Goal: Task Accomplishment & Management: Use online tool/utility

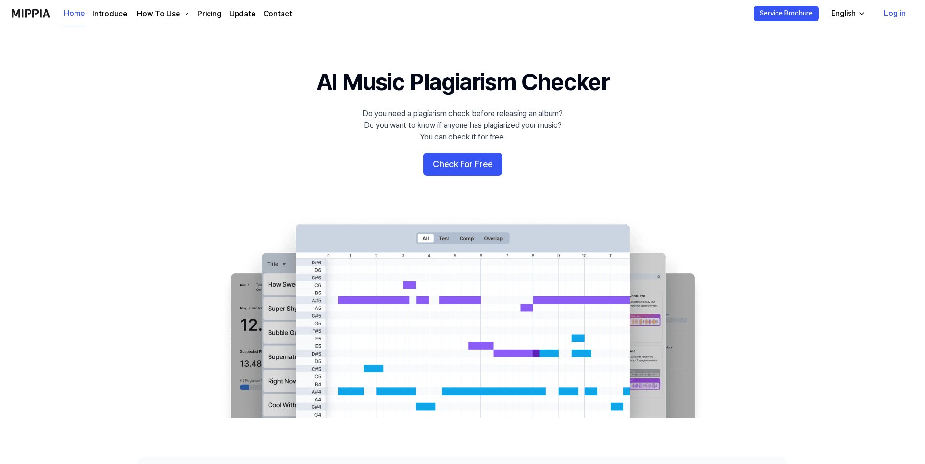
click at [894, 12] on link "Log in" at bounding box center [894, 13] width 37 height 27
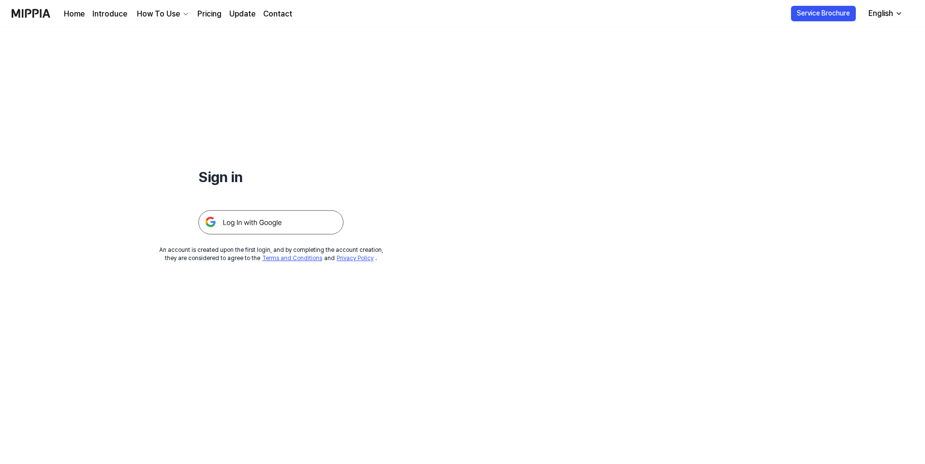
click at [293, 223] on img at bounding box center [270, 222] width 145 height 24
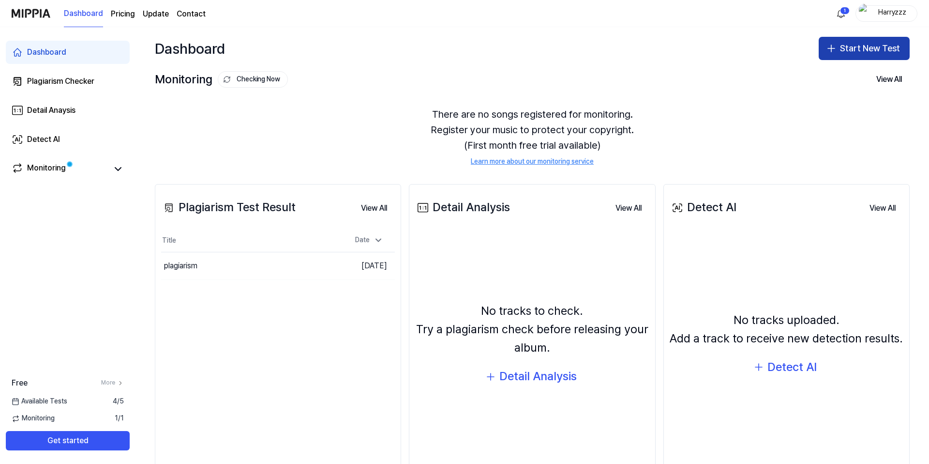
click at [902, 38] on button "Start New Test" at bounding box center [864, 48] width 91 height 23
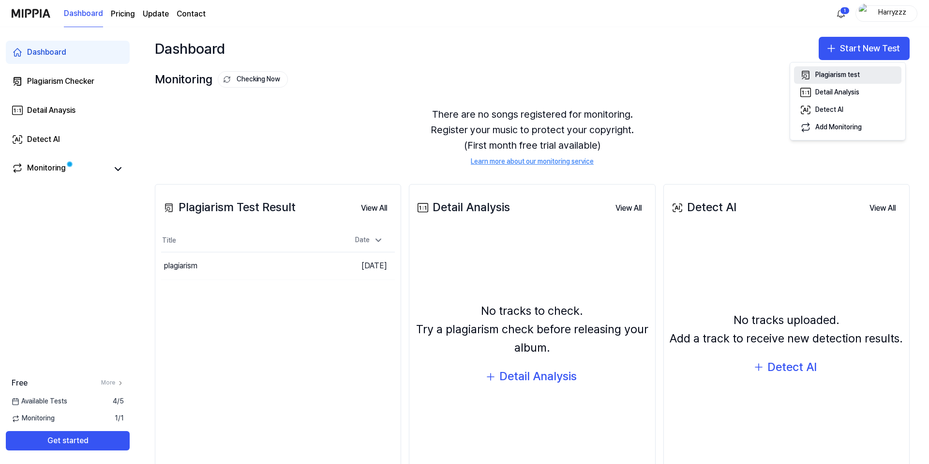
click at [884, 77] on button "Plagiarism test" at bounding box center [847, 74] width 107 height 17
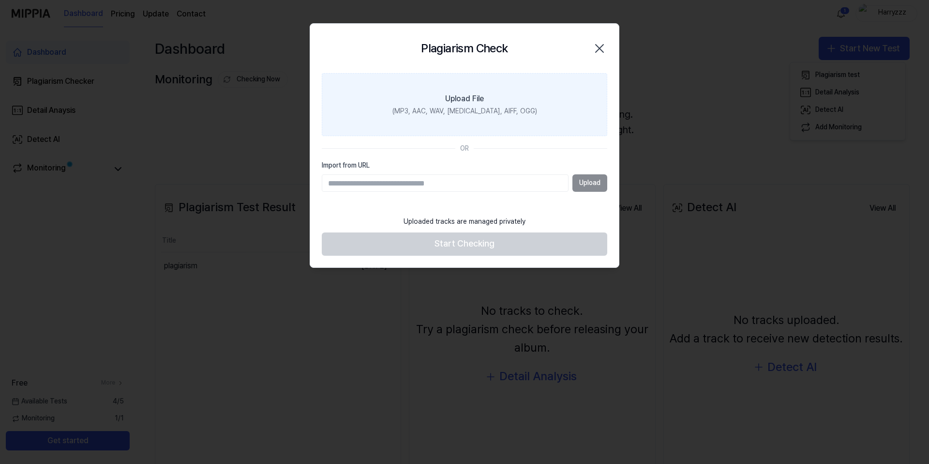
click at [438, 121] on label "Upload File (MP3, AAC, WAV, [MEDICAL_DATA], AIFF, OGG)" at bounding box center [464, 104] width 285 height 63
click at [0, 0] on input "Upload File (MP3, AAC, WAV, [MEDICAL_DATA], AIFF, OGG)" at bounding box center [0, 0] width 0 height 0
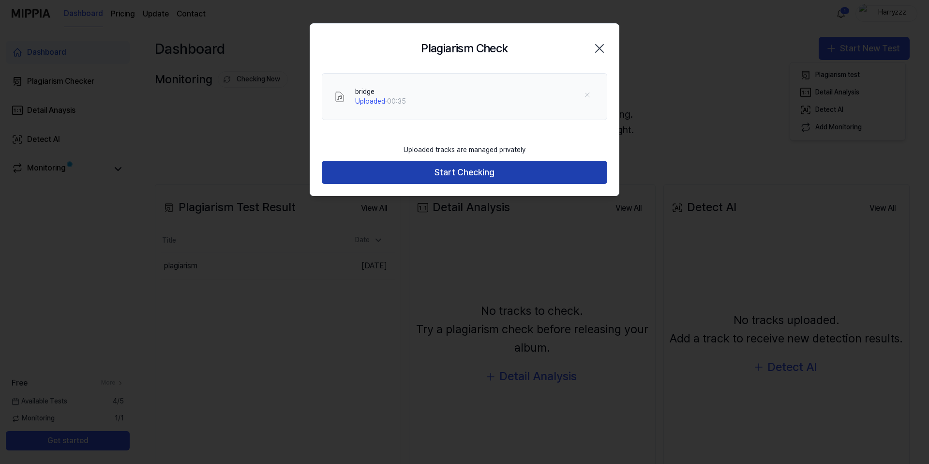
click at [435, 171] on button "Start Checking" at bounding box center [464, 172] width 285 height 23
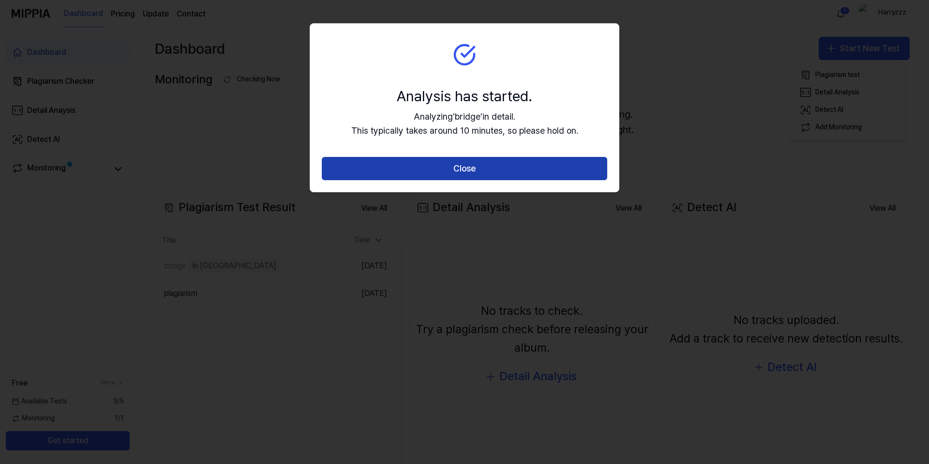
click at [433, 169] on button "Close" at bounding box center [464, 168] width 285 height 23
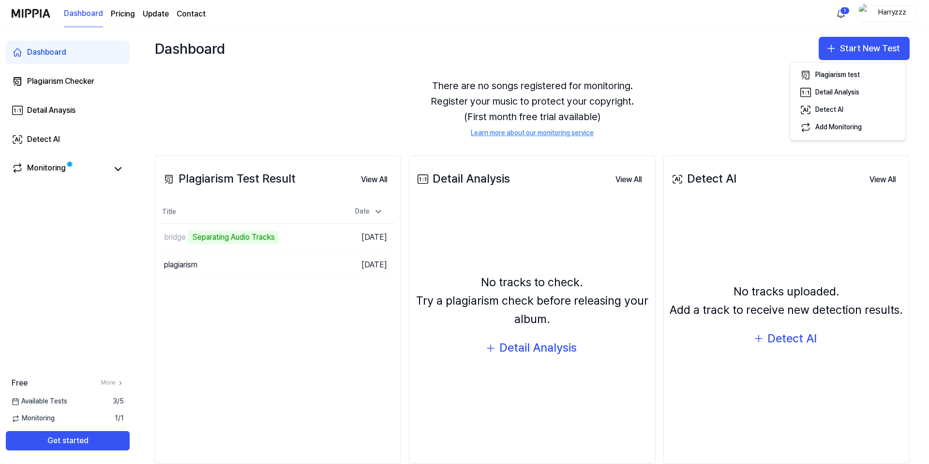
scroll to position [47, 0]
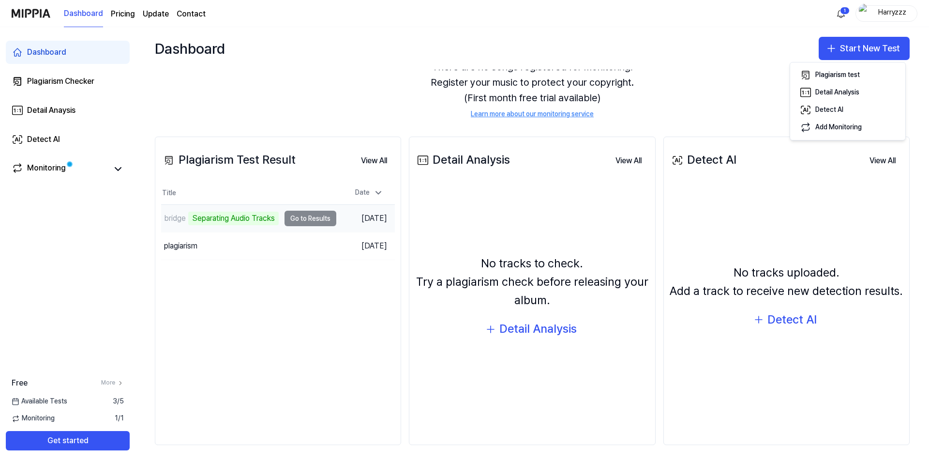
click at [326, 218] on td "bridge Separating Audio Tracks Go to Results" at bounding box center [248, 218] width 175 height 27
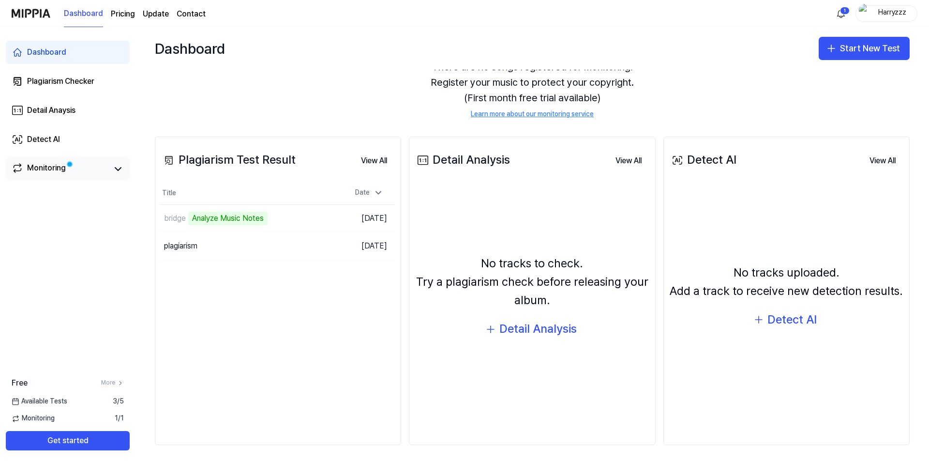
click at [80, 168] on link "Monitoring" at bounding box center [60, 169] width 97 height 14
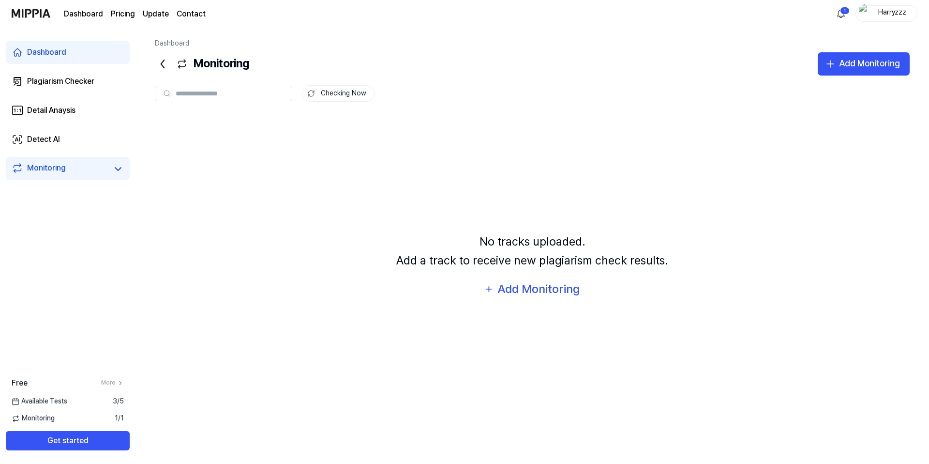
click at [85, 58] on link "Dashboard" at bounding box center [68, 52] width 124 height 23
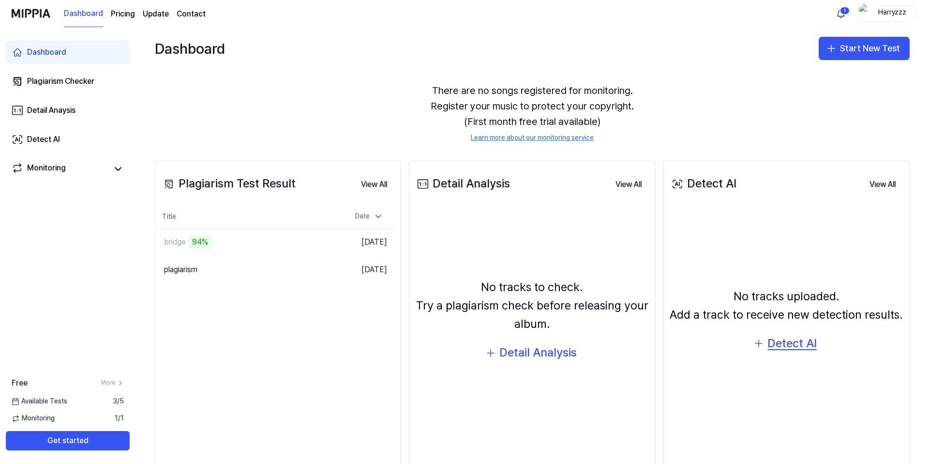
scroll to position [0, 0]
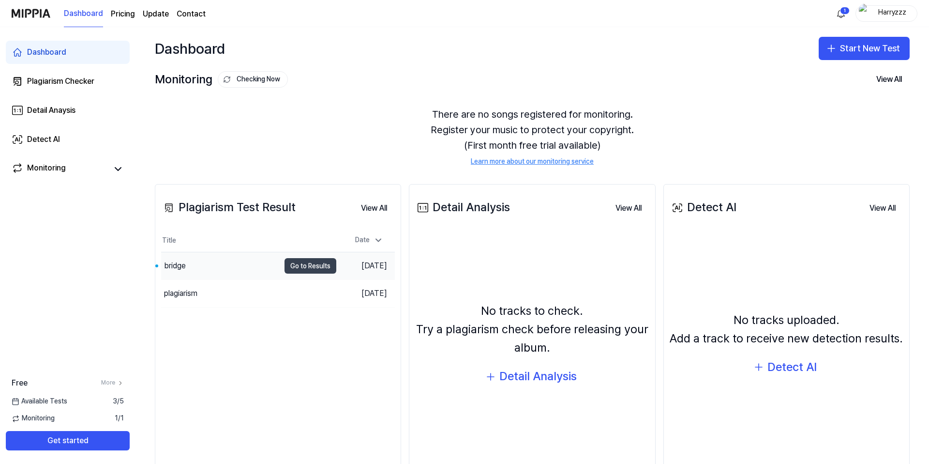
click at [289, 267] on button "Go to Results" at bounding box center [311, 265] width 52 height 15
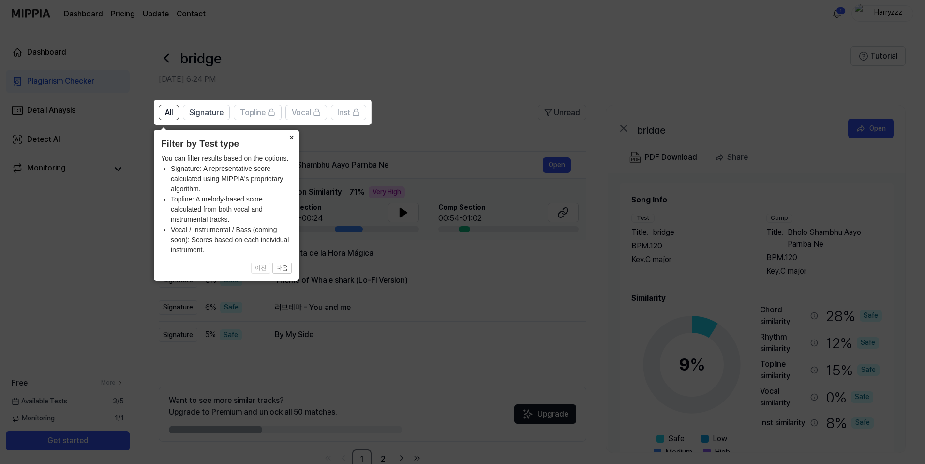
click at [290, 137] on button "×" at bounding box center [291, 137] width 15 height 14
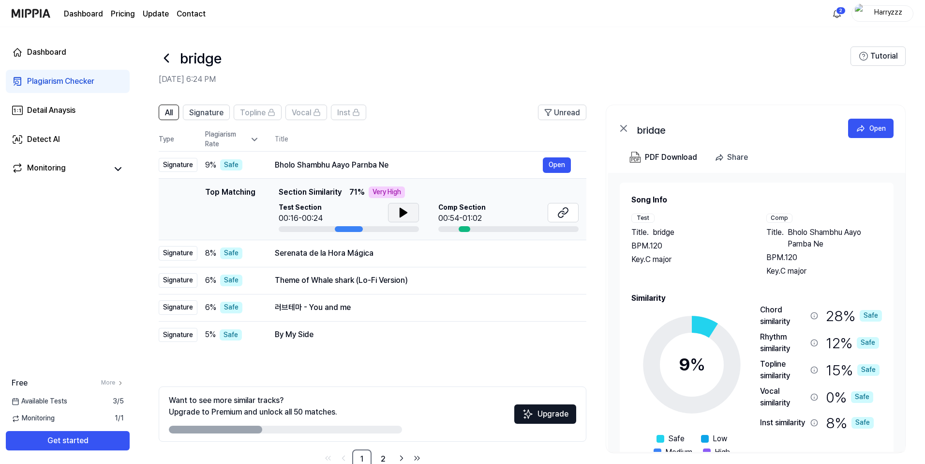
click at [403, 213] on icon at bounding box center [403, 212] width 7 height 9
click at [403, 213] on icon at bounding box center [404, 213] width 12 height 12
click at [475, 220] on div "00:54-01:02" at bounding box center [461, 218] width 47 height 12
click at [561, 213] on icon at bounding box center [563, 213] width 12 height 12
click at [555, 166] on button "Open" at bounding box center [557, 164] width 28 height 15
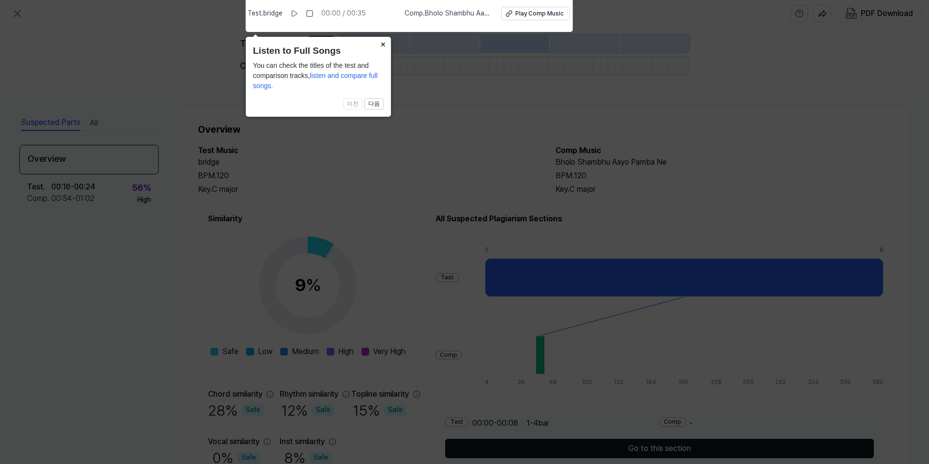
click at [385, 44] on button "×" at bounding box center [382, 44] width 15 height 14
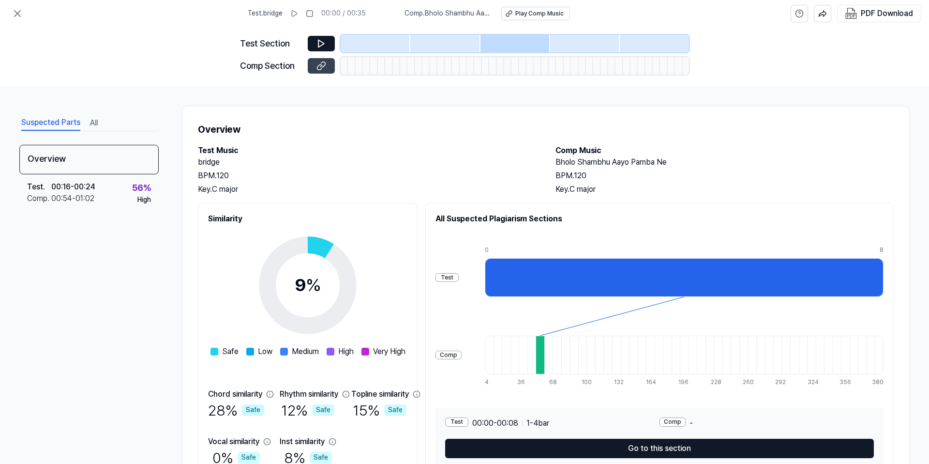
click at [321, 67] on icon at bounding box center [322, 63] width 5 height 5
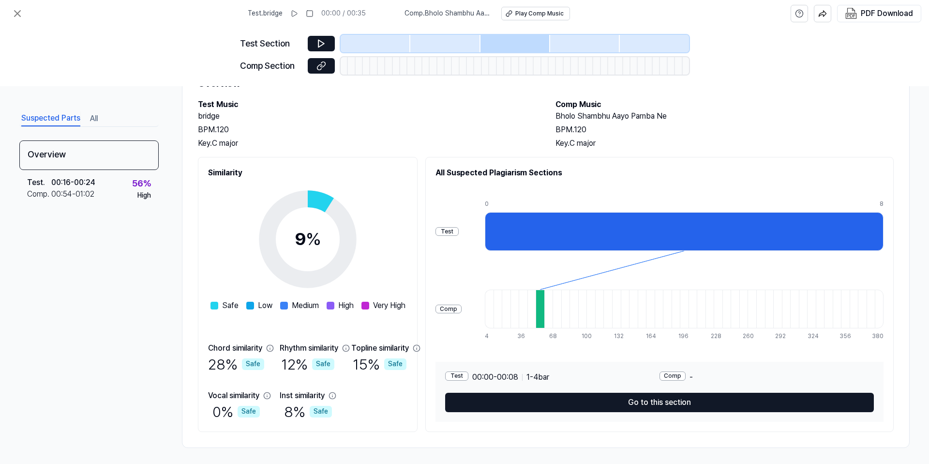
scroll to position [49, 0]
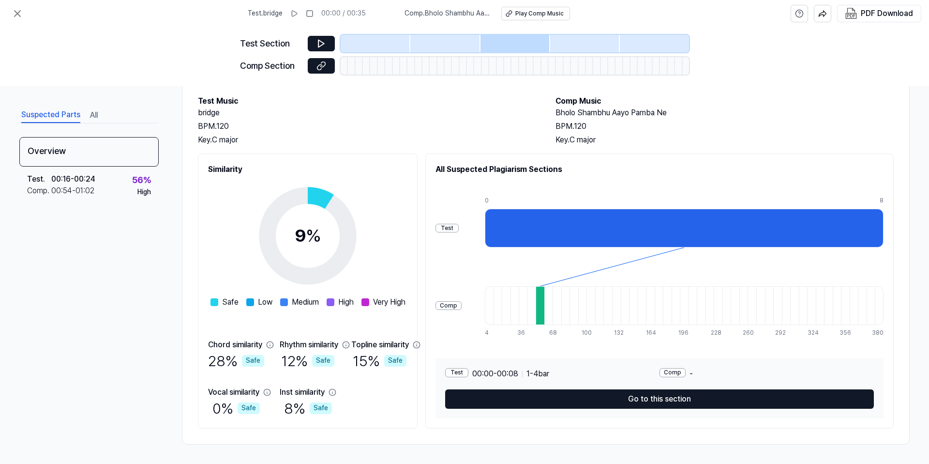
click at [544, 303] on div at bounding box center [540, 305] width 9 height 39
click at [544, 306] on div at bounding box center [540, 305] width 9 height 39
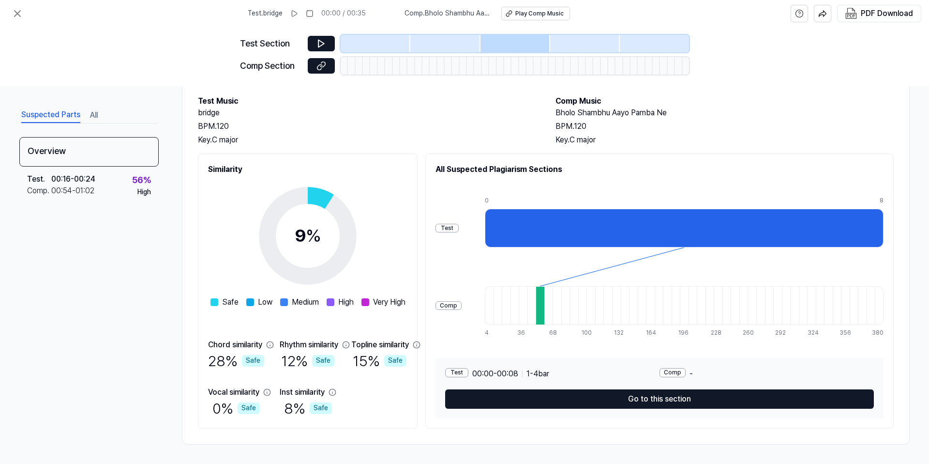
click at [544, 306] on div at bounding box center [540, 305] width 9 height 39
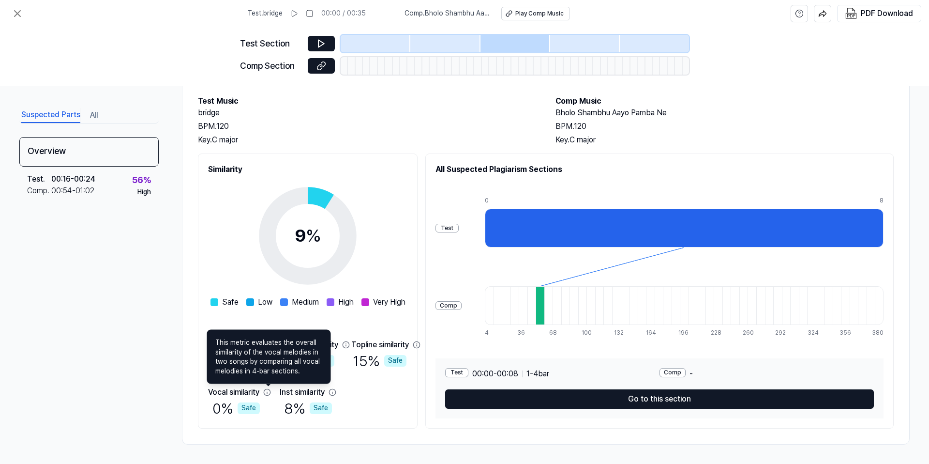
click at [269, 391] on icon at bounding box center [267, 392] width 8 height 8
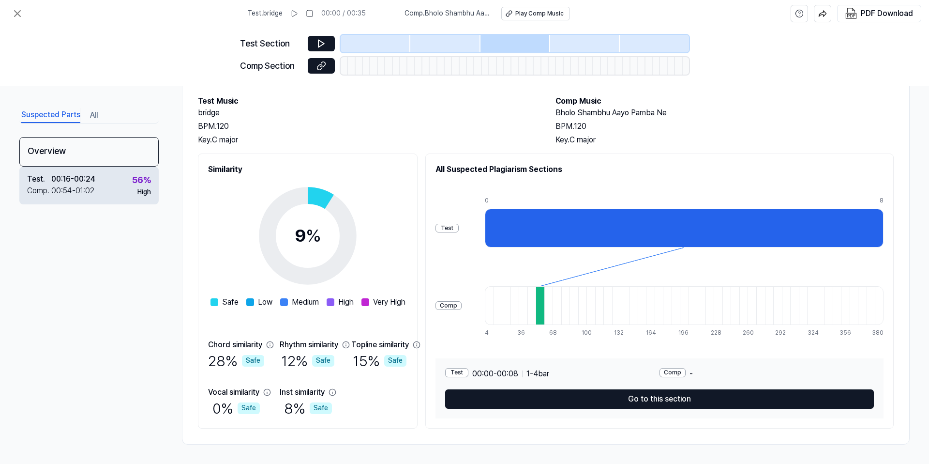
click at [66, 193] on div "00:54 - 01:02" at bounding box center [72, 191] width 43 height 12
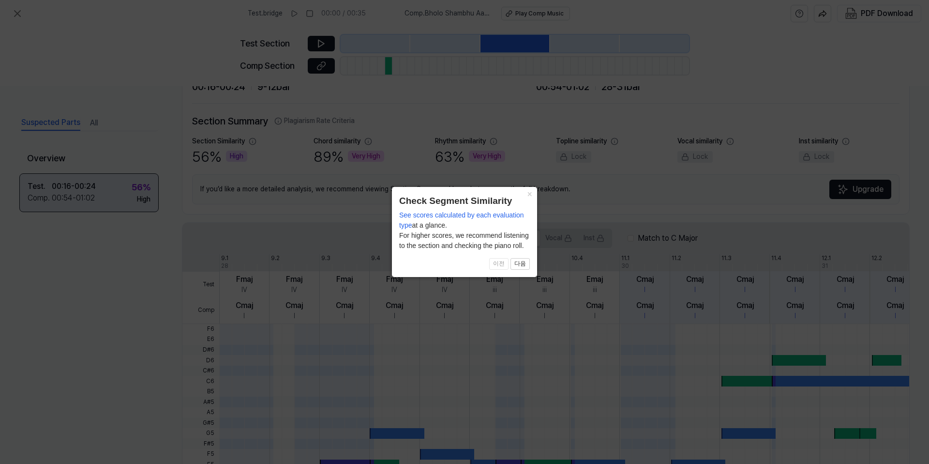
scroll to position [200, 0]
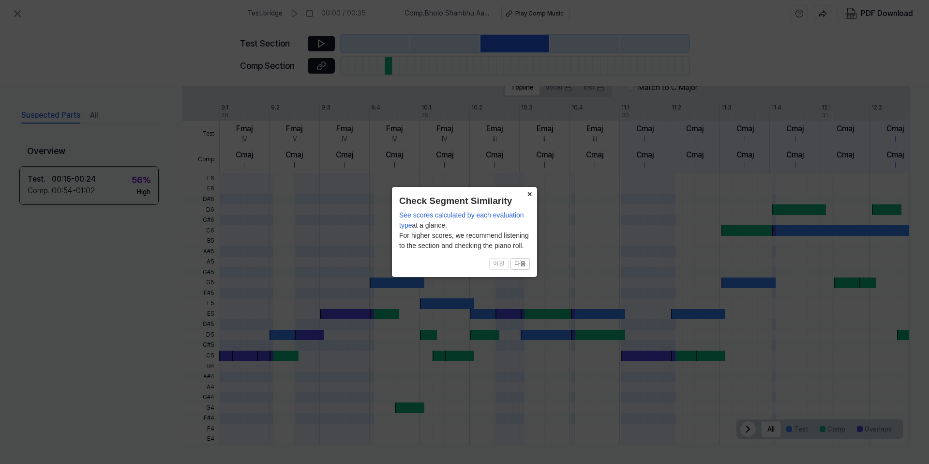
click at [527, 194] on button "×" at bounding box center [529, 194] width 15 height 14
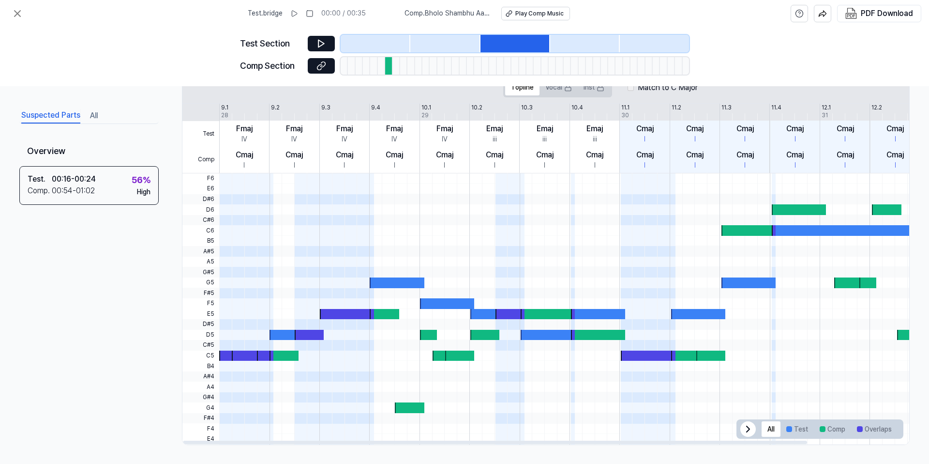
click at [355, 314] on div at bounding box center [347, 314] width 54 height 11
click at [300, 330] on div at bounding box center [309, 335] width 29 height 11
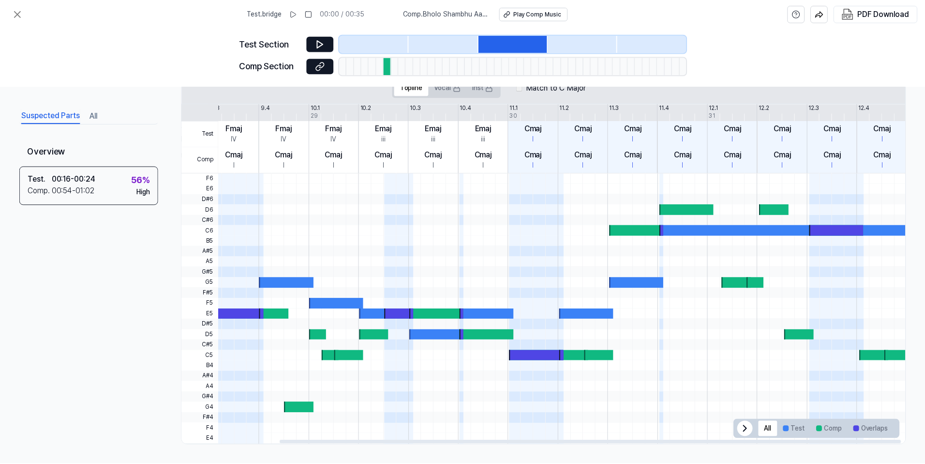
scroll to position [0, 0]
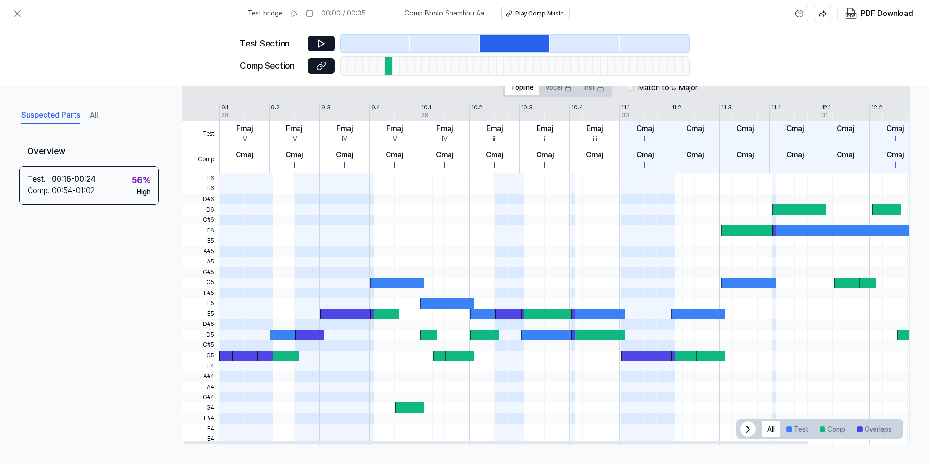
drag, startPoint x: 597, startPoint y: 441, endPoint x: 542, endPoint y: 423, distance: 57.5
click at [542, 440] on div at bounding box center [495, 441] width 624 height 3
click at [22, 12] on icon at bounding box center [18, 14] width 12 height 12
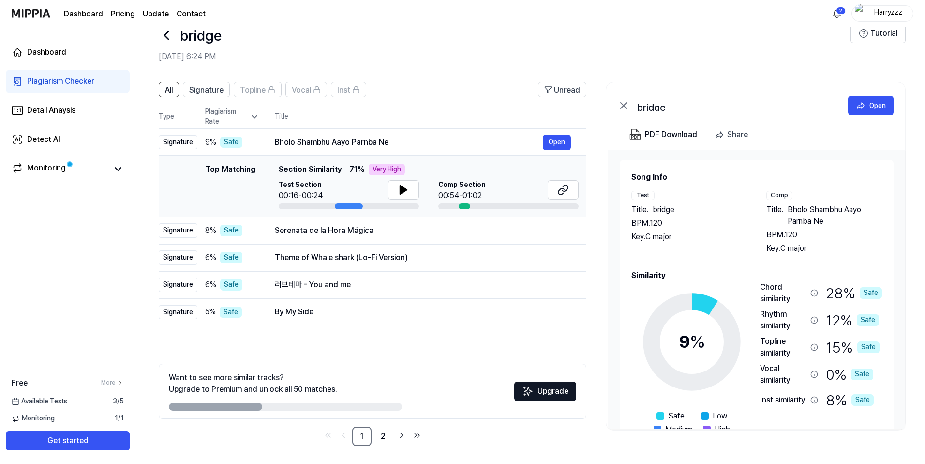
scroll to position [24, 0]
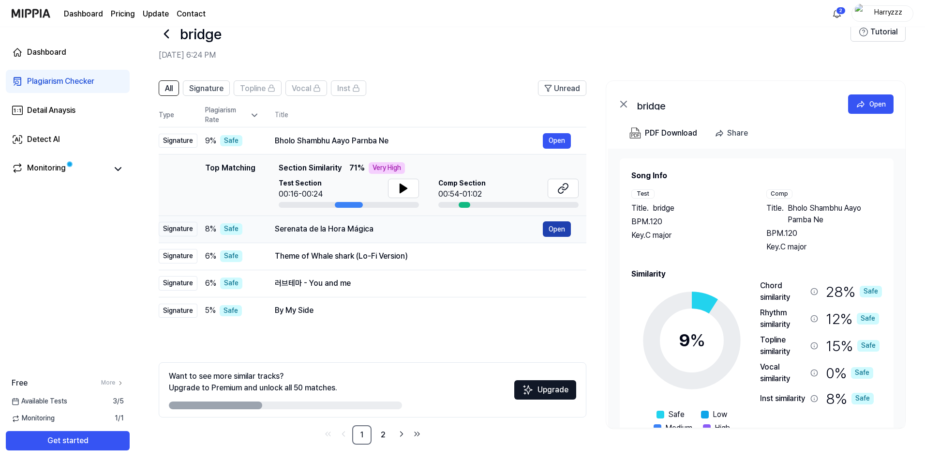
click at [550, 227] on button "Open" at bounding box center [557, 228] width 28 height 15
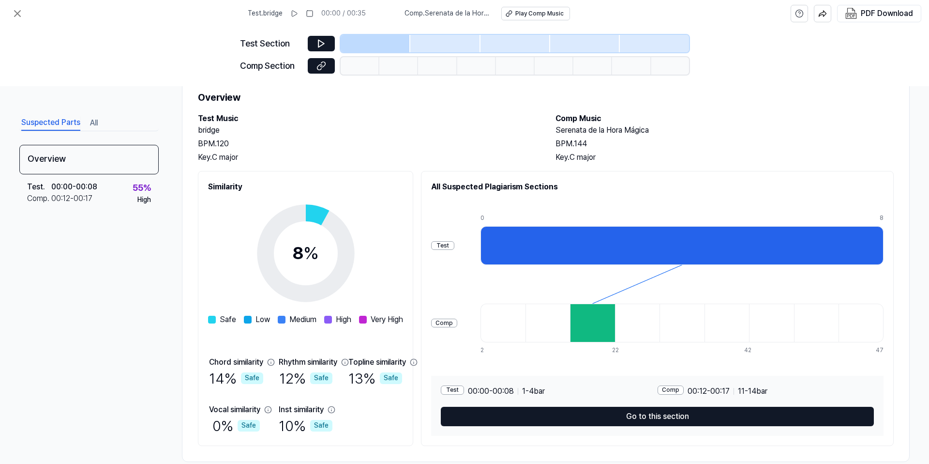
scroll to position [0, 0]
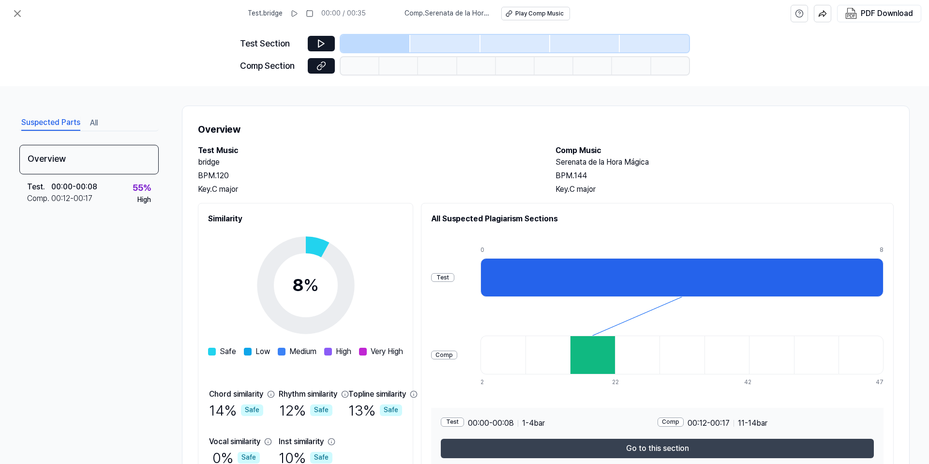
click at [517, 446] on button "Go to this section" at bounding box center [657, 447] width 433 height 19
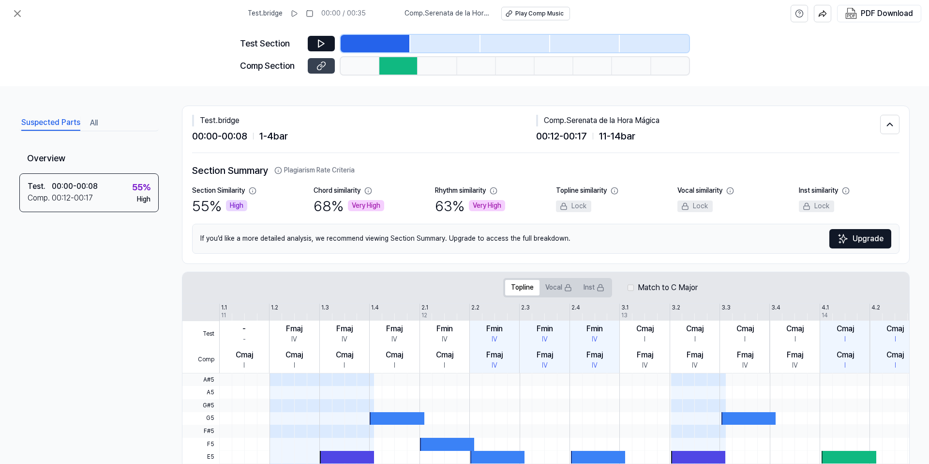
click at [320, 61] on icon at bounding box center [321, 66] width 10 height 10
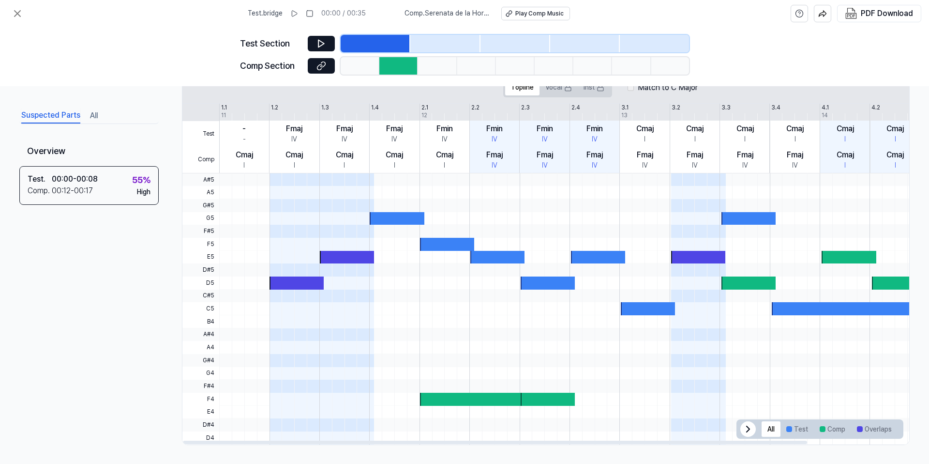
drag, startPoint x: 601, startPoint y: 440, endPoint x: 386, endPoint y: 432, distance: 215.0
click at [386, 440] on div at bounding box center [495, 441] width 624 height 3
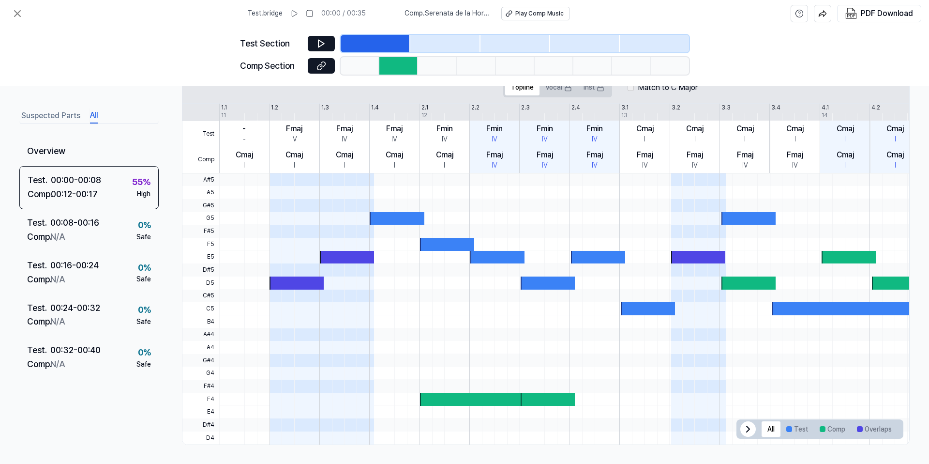
click at [90, 111] on button "All" at bounding box center [94, 115] width 8 height 15
click at [15, 11] on icon at bounding box center [18, 14] width 6 height 6
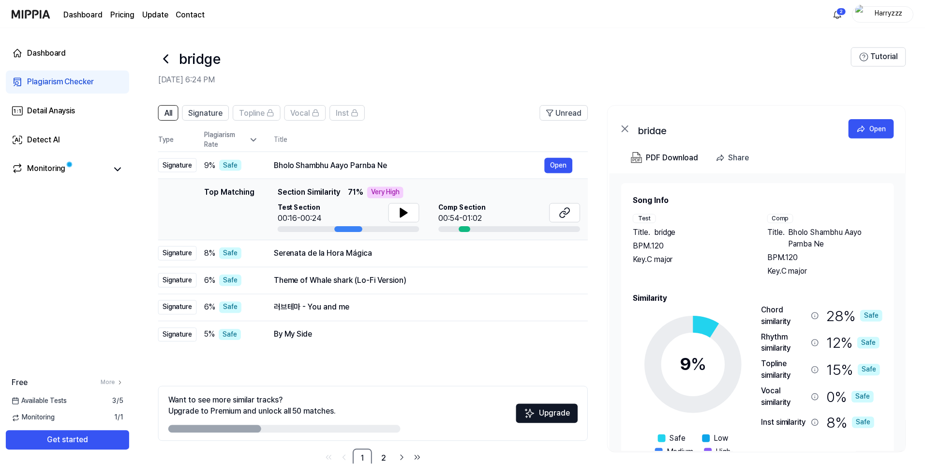
scroll to position [24, 0]
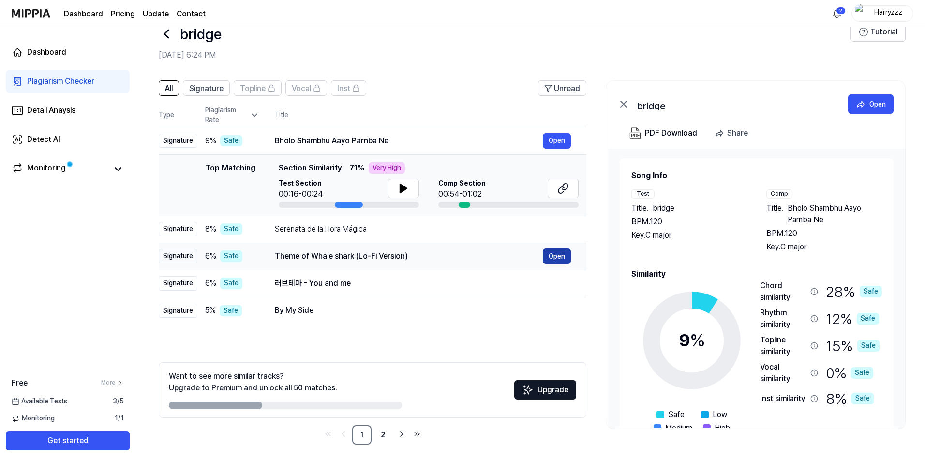
click at [551, 259] on button "Open" at bounding box center [557, 255] width 28 height 15
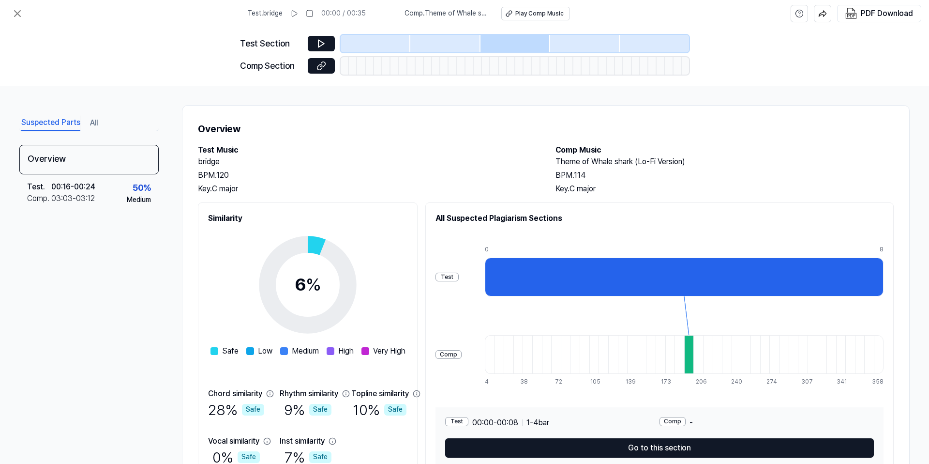
scroll to position [0, 0]
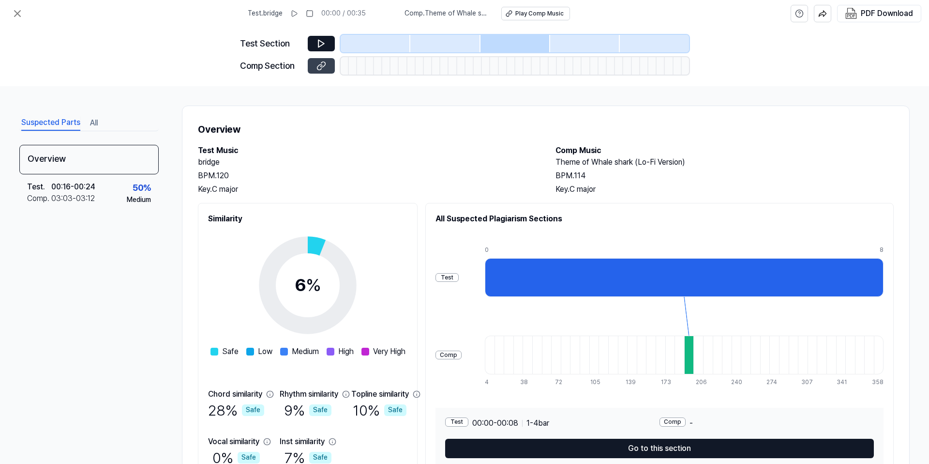
click at [325, 70] on icon at bounding box center [321, 66] width 10 height 10
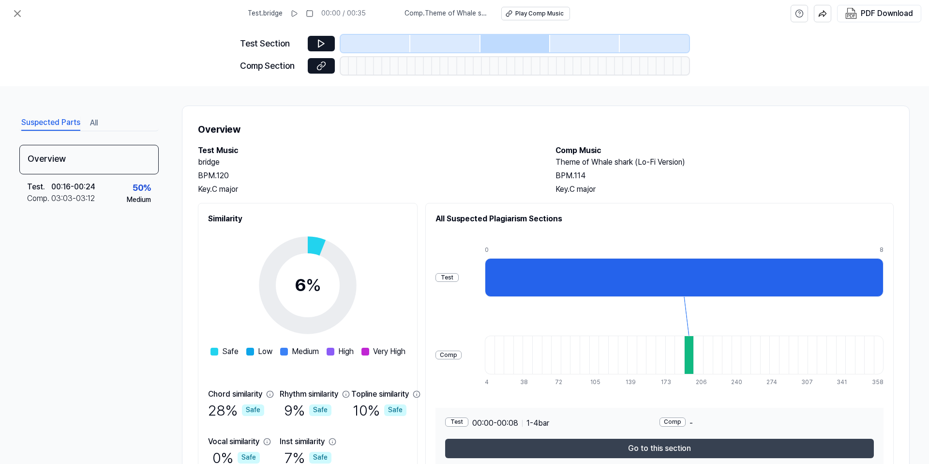
click at [593, 447] on button "Go to this section" at bounding box center [659, 447] width 429 height 19
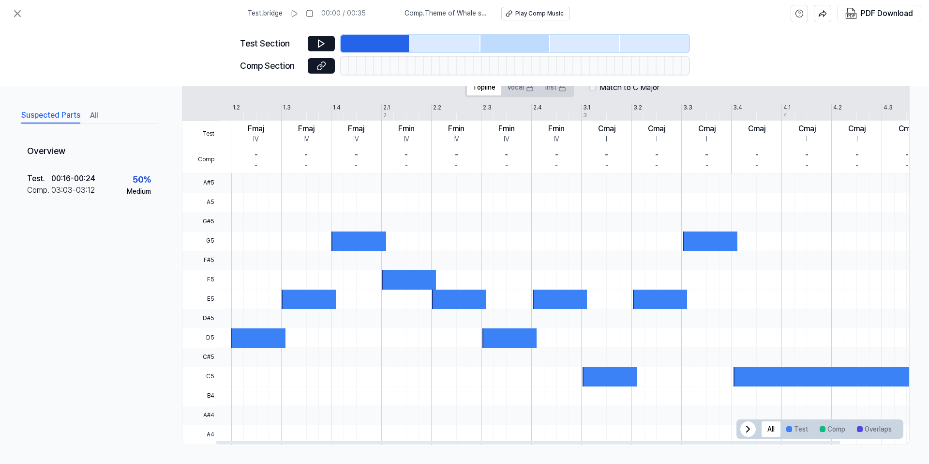
drag, startPoint x: 557, startPoint y: 443, endPoint x: 558, endPoint y: 232, distance: 211.0
click at [589, 440] on div at bounding box center [528, 441] width 624 height 3
click at [529, 87] on icon at bounding box center [530, 85] width 3 height 3
click at [546, 90] on button "Inst" at bounding box center [556, 87] width 32 height 15
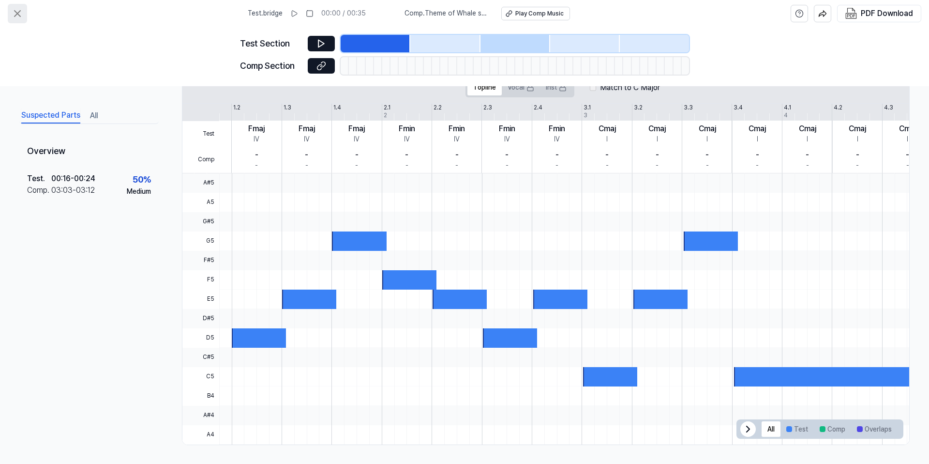
click at [16, 13] on icon at bounding box center [18, 14] width 6 height 6
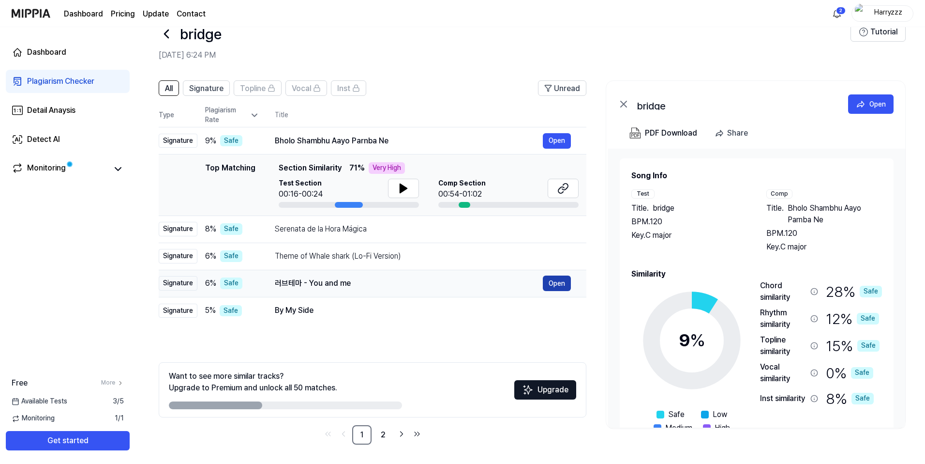
click at [547, 283] on button "Open" at bounding box center [557, 282] width 28 height 15
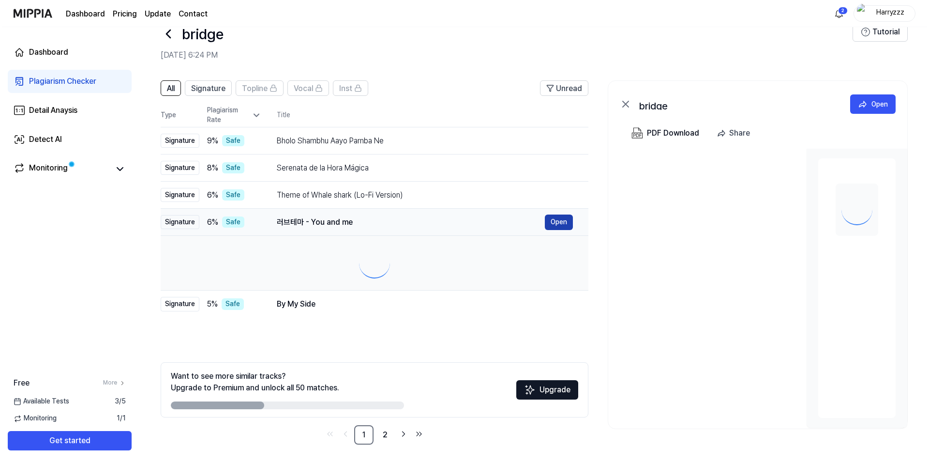
scroll to position [0, 0]
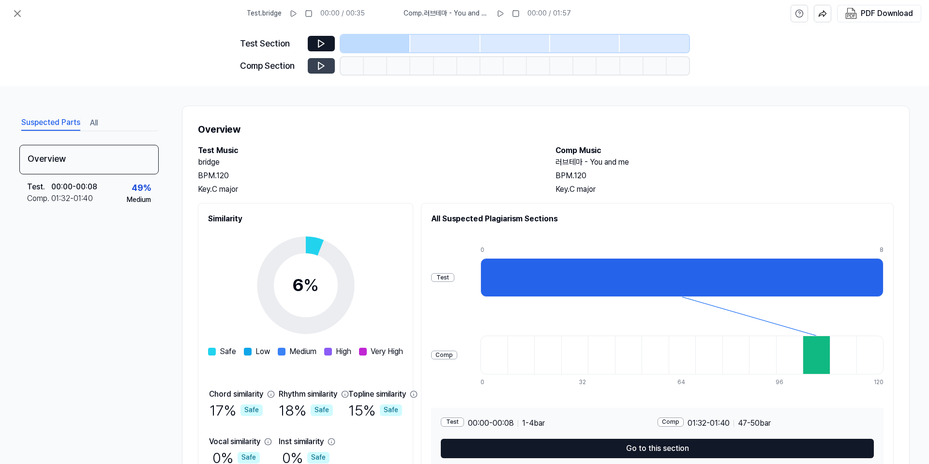
click at [330, 67] on button at bounding box center [321, 65] width 27 height 15
click at [315, 69] on button at bounding box center [321, 65] width 27 height 15
click at [316, 61] on button at bounding box center [321, 65] width 27 height 15
click at [355, 51] on div at bounding box center [376, 43] width 70 height 17
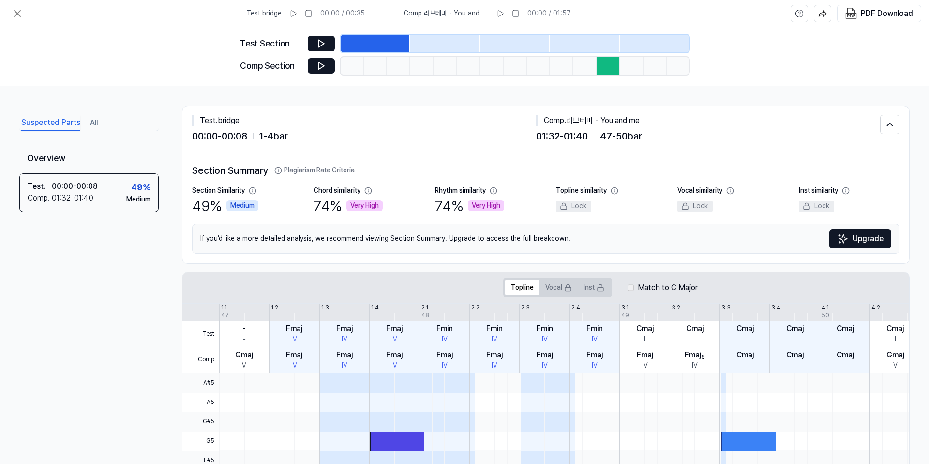
click at [611, 44] on div at bounding box center [585, 43] width 70 height 17
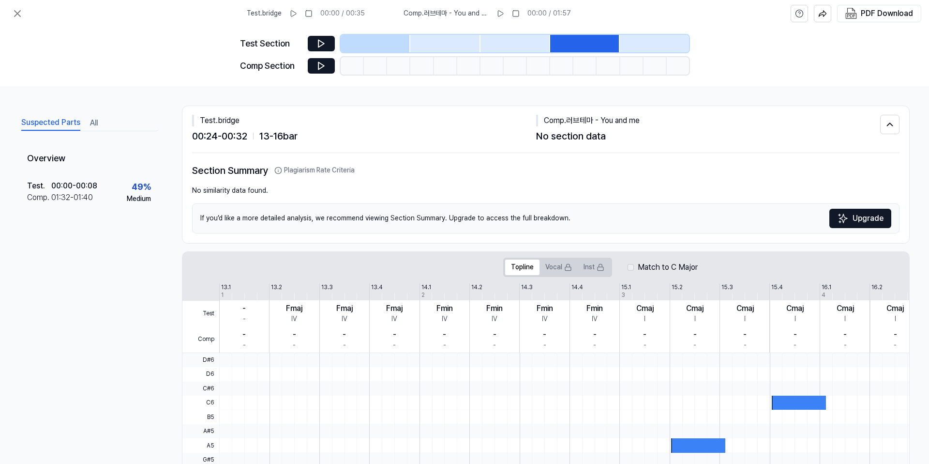
click at [613, 65] on div at bounding box center [608, 65] width 23 height 17
click at [608, 70] on div at bounding box center [608, 65] width 23 height 17
click at [354, 34] on div "Test Section Comp Section" at bounding box center [464, 56] width 449 height 59
click at [18, 8] on icon at bounding box center [18, 14] width 12 height 12
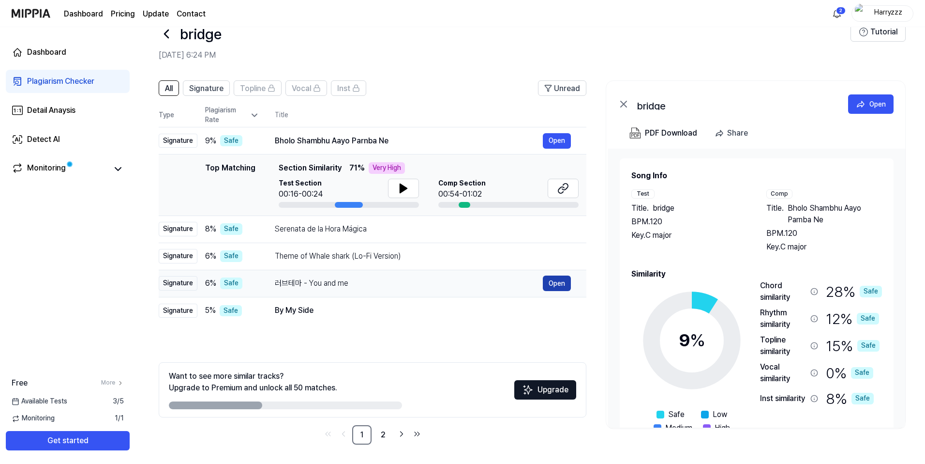
click at [555, 285] on button "Open" at bounding box center [557, 282] width 28 height 15
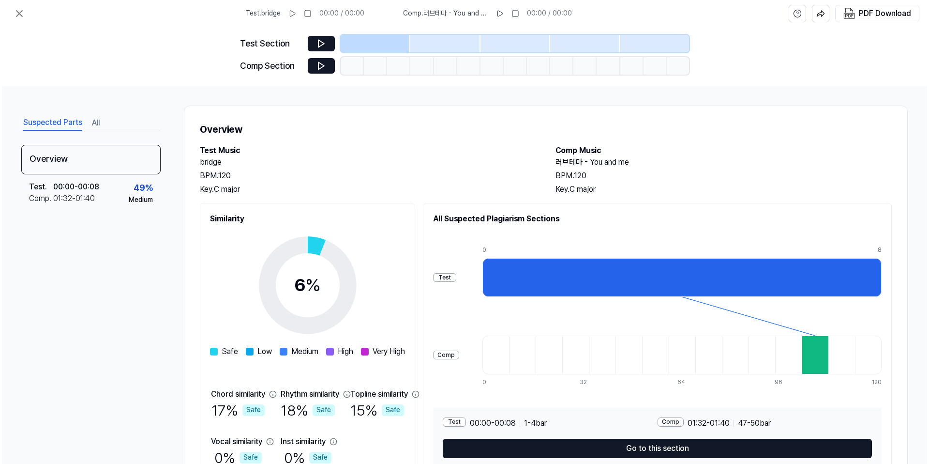
scroll to position [0, 0]
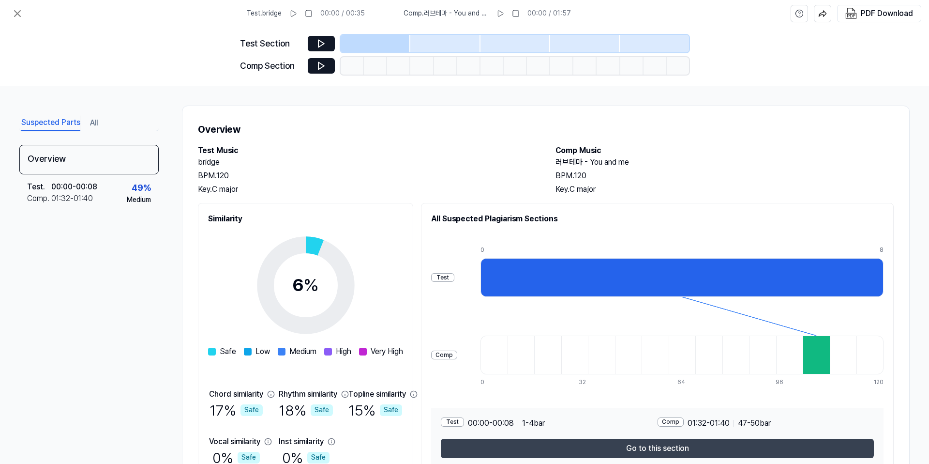
click at [577, 450] on button "Go to this section" at bounding box center [657, 447] width 433 height 19
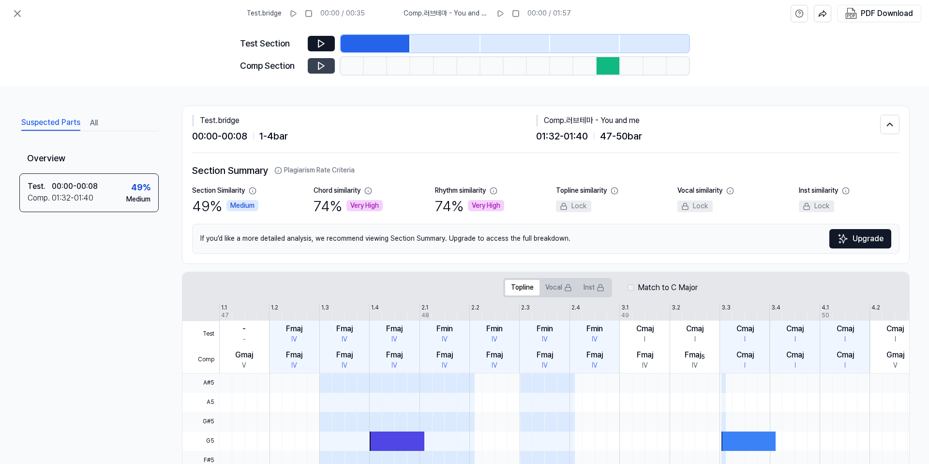
click at [326, 72] on button at bounding box center [321, 65] width 27 height 15
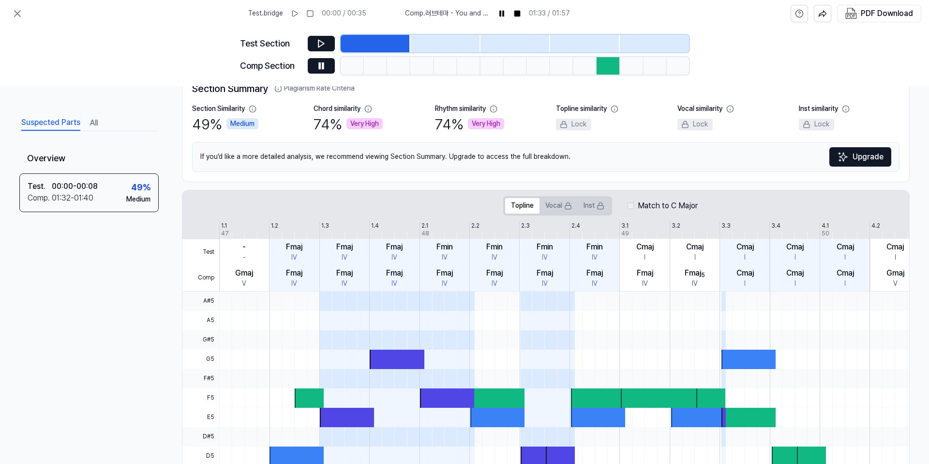
scroll to position [200, 0]
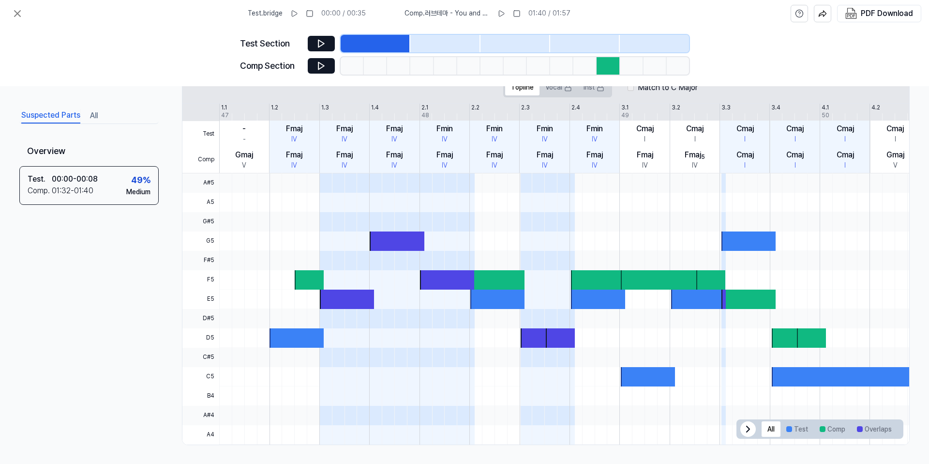
click at [320, 69] on icon at bounding box center [321, 66] width 10 height 10
click at [325, 68] on icon at bounding box center [321, 66] width 10 height 10
click at [324, 70] on icon at bounding box center [321, 66] width 10 height 10
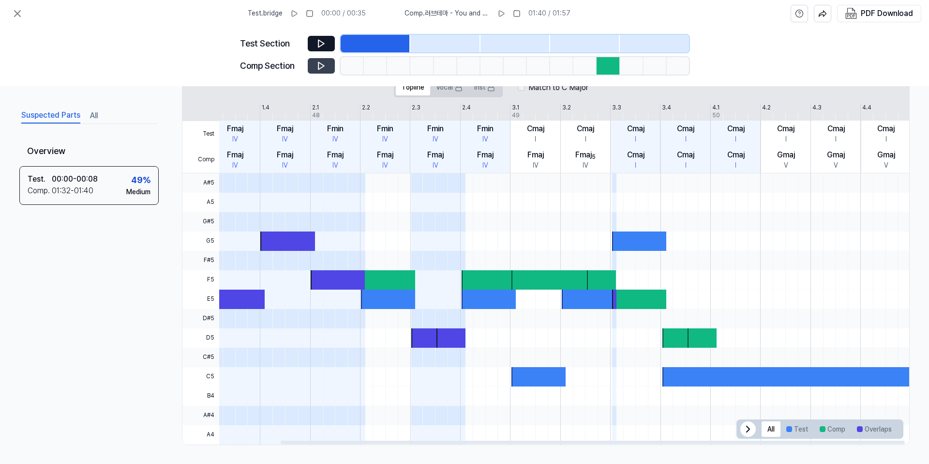
scroll to position [0, 0]
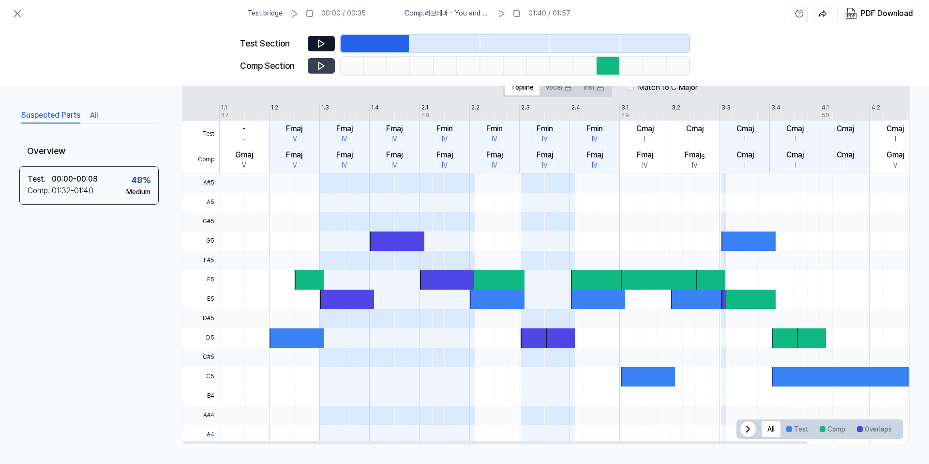
drag, startPoint x: 750, startPoint y: 443, endPoint x: 435, endPoint y: 419, distance: 315.9
click at [444, 439] on div at bounding box center [545, 441] width 727 height 5
click at [310, 66] on button at bounding box center [321, 65] width 27 height 15
click at [116, 182] on div "Test . 00:00 - 00:08 Comp . 01:32 - 01:40 49 % Medium" at bounding box center [88, 184] width 139 height 39
click at [89, 110] on div "Suspected Parts All" at bounding box center [88, 115] width 139 height 18
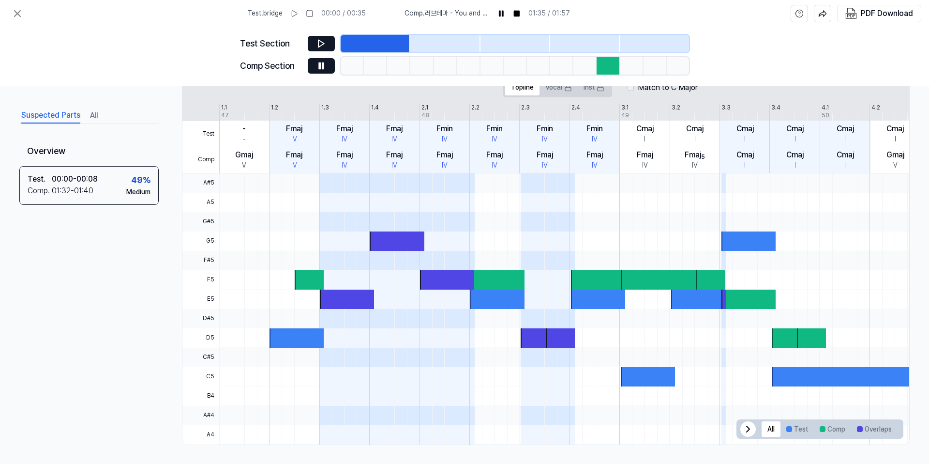
click at [95, 117] on button "All" at bounding box center [94, 115] width 8 height 15
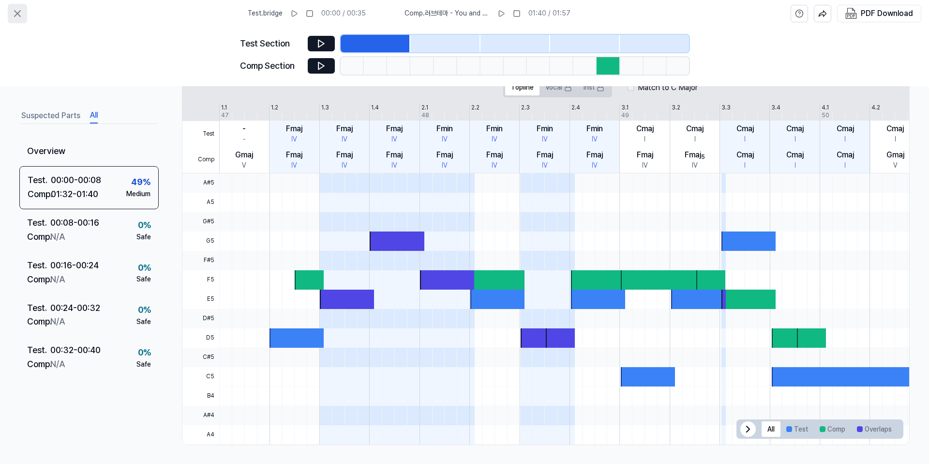
click at [17, 11] on icon at bounding box center [18, 14] width 12 height 12
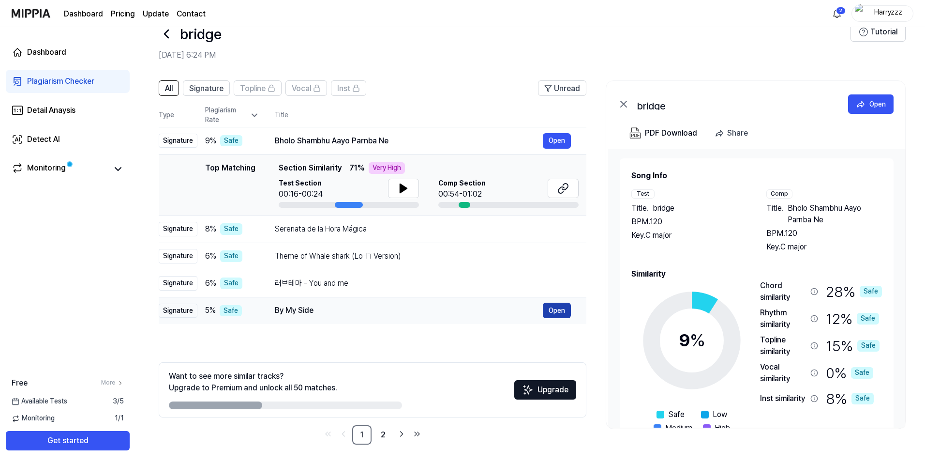
click at [560, 313] on button "Open" at bounding box center [557, 309] width 28 height 15
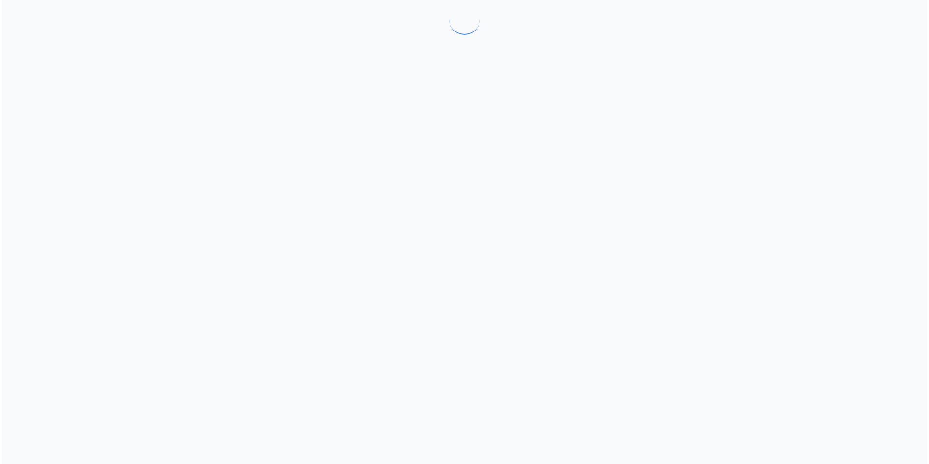
scroll to position [0, 0]
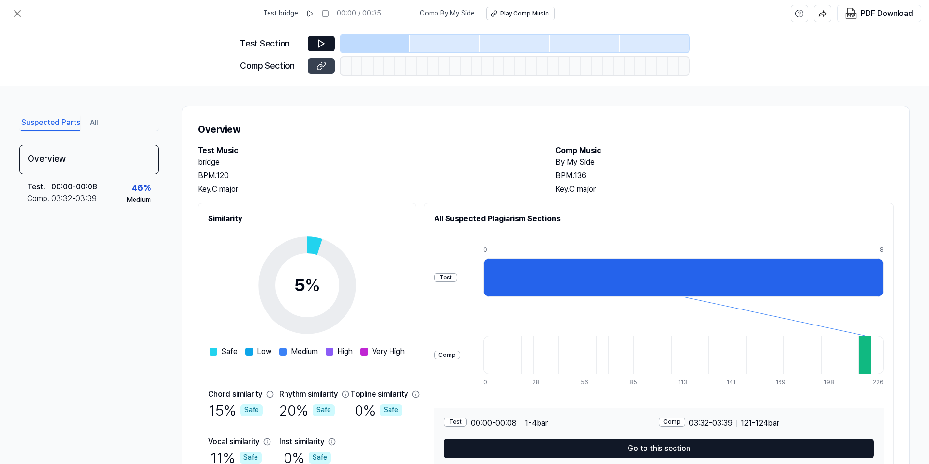
click at [325, 69] on icon at bounding box center [321, 66] width 10 height 10
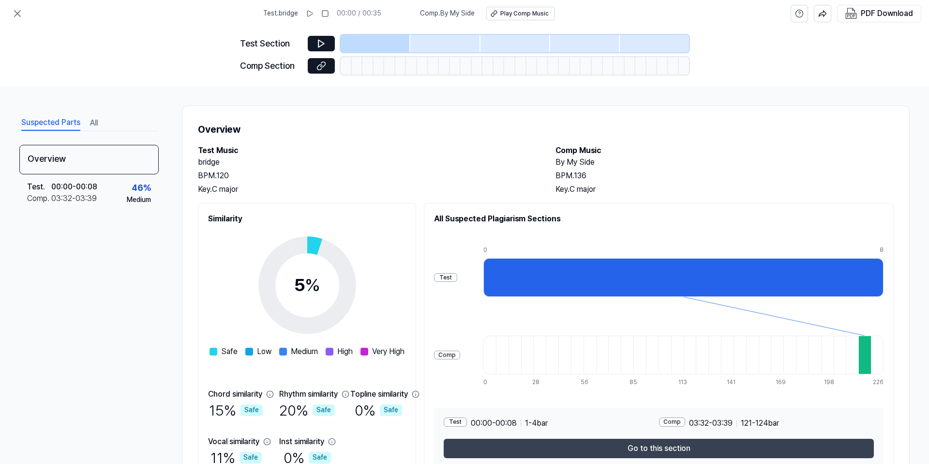
click at [690, 447] on button "Go to this section" at bounding box center [659, 447] width 430 height 19
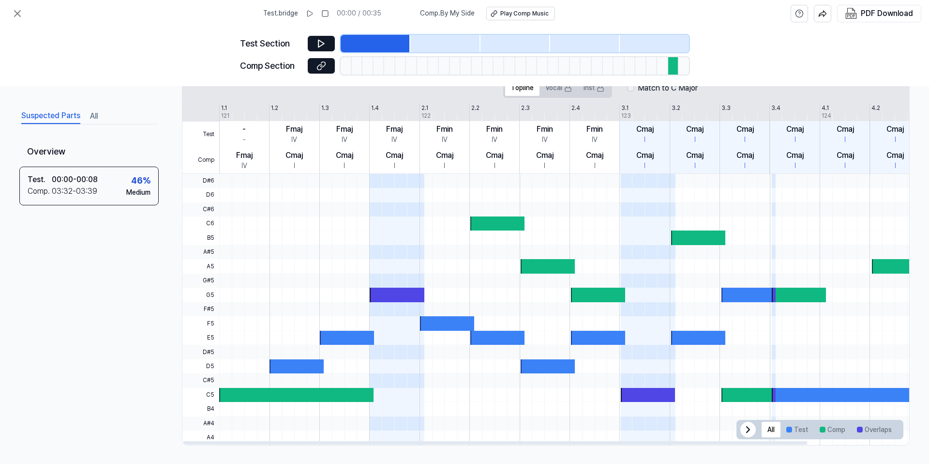
scroll to position [200, 0]
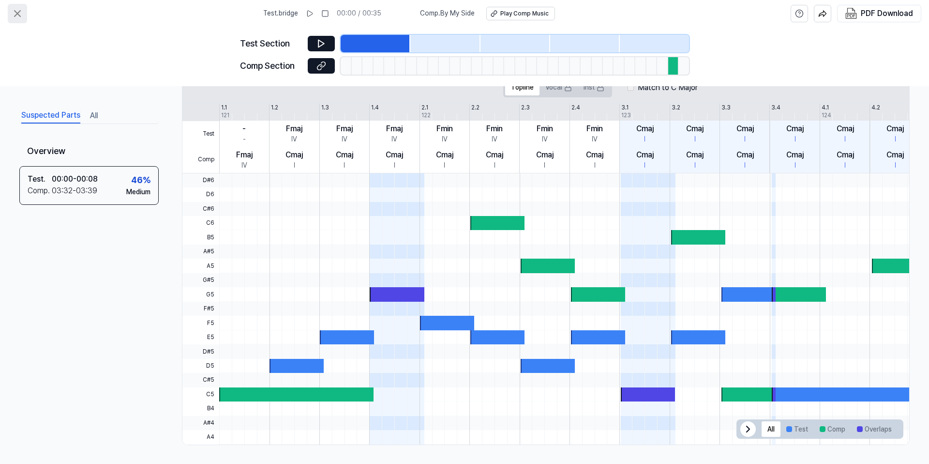
click at [20, 12] on icon at bounding box center [18, 14] width 12 height 12
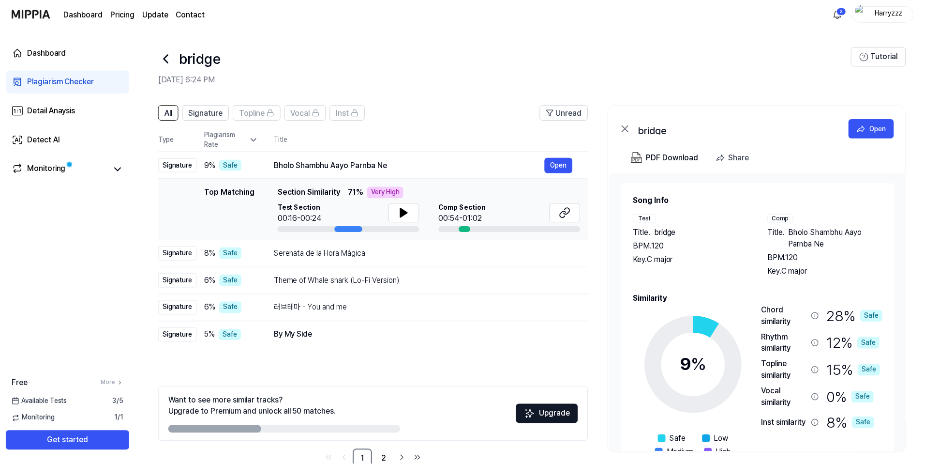
scroll to position [24, 0]
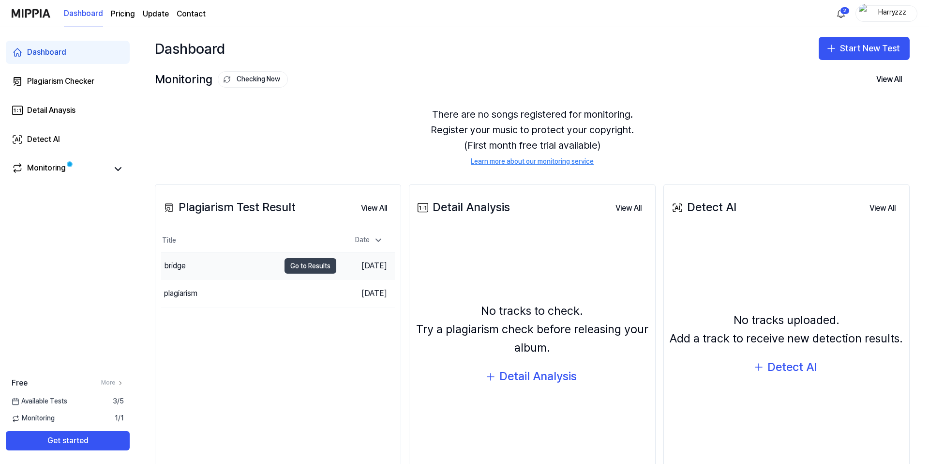
click at [302, 267] on button "Go to Results" at bounding box center [311, 265] width 52 height 15
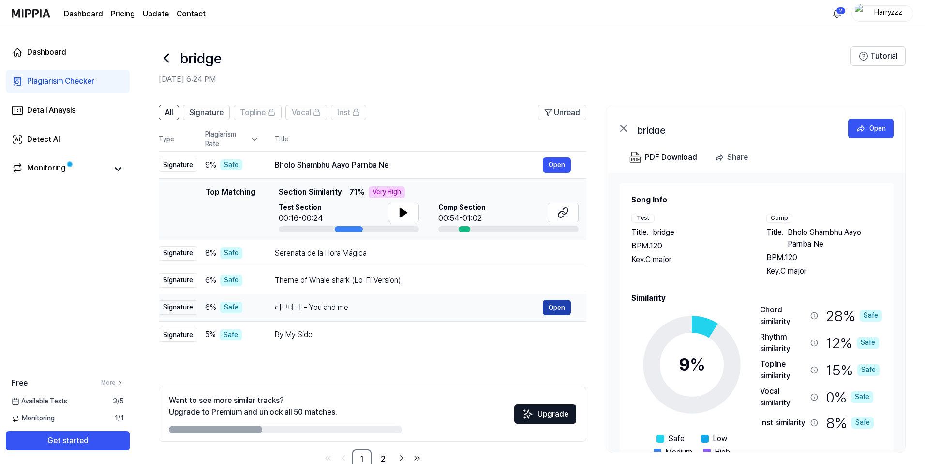
click at [554, 311] on button "Open" at bounding box center [557, 307] width 28 height 15
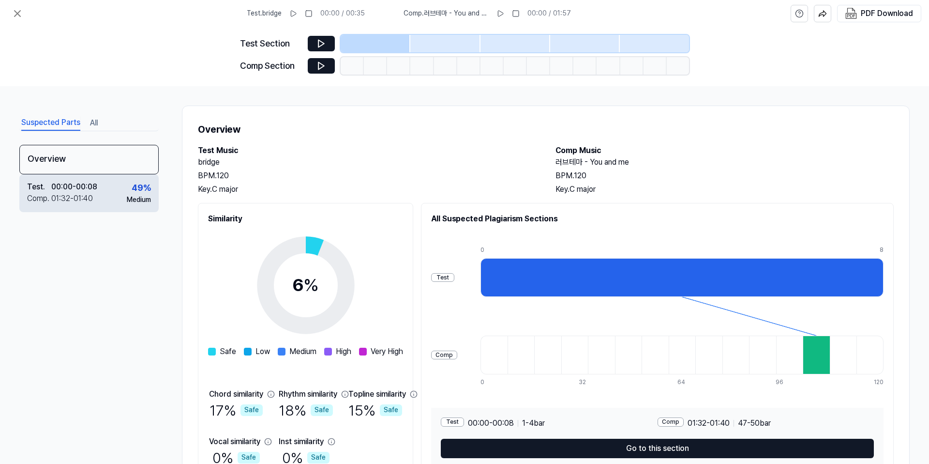
click at [59, 197] on div "01:32 - 01:40" at bounding box center [72, 199] width 42 height 12
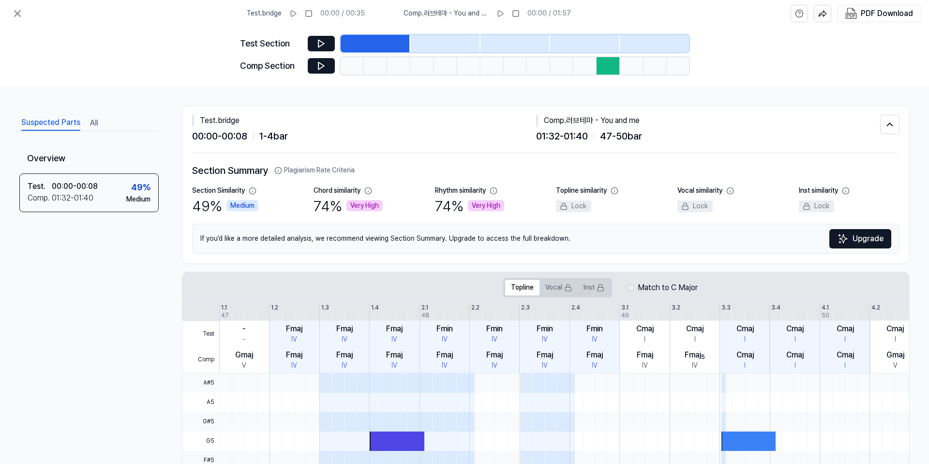
click at [86, 123] on div "Suspected Parts All" at bounding box center [88, 122] width 139 height 18
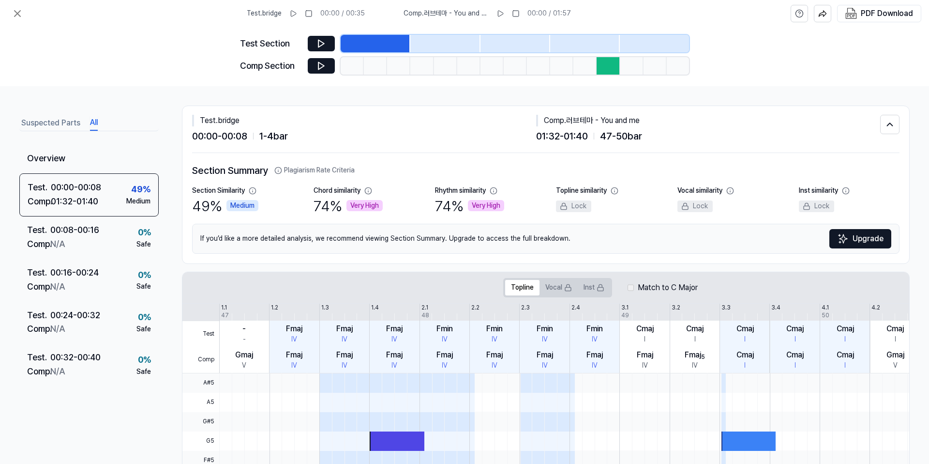
click at [95, 125] on button "All" at bounding box center [94, 122] width 8 height 15
click at [317, 67] on icon at bounding box center [321, 66] width 10 height 10
click at [15, 15] on icon at bounding box center [18, 14] width 6 height 6
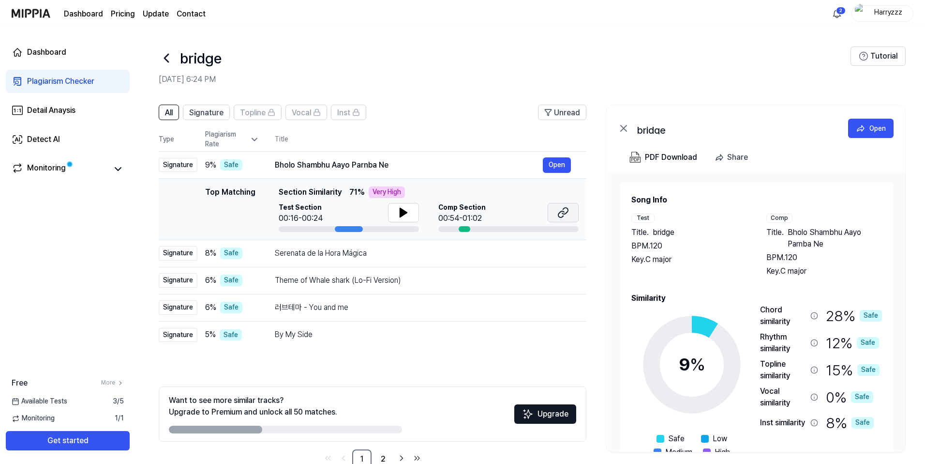
click at [566, 215] on icon at bounding box center [563, 213] width 12 height 12
click at [557, 165] on button "Open" at bounding box center [557, 164] width 28 height 15
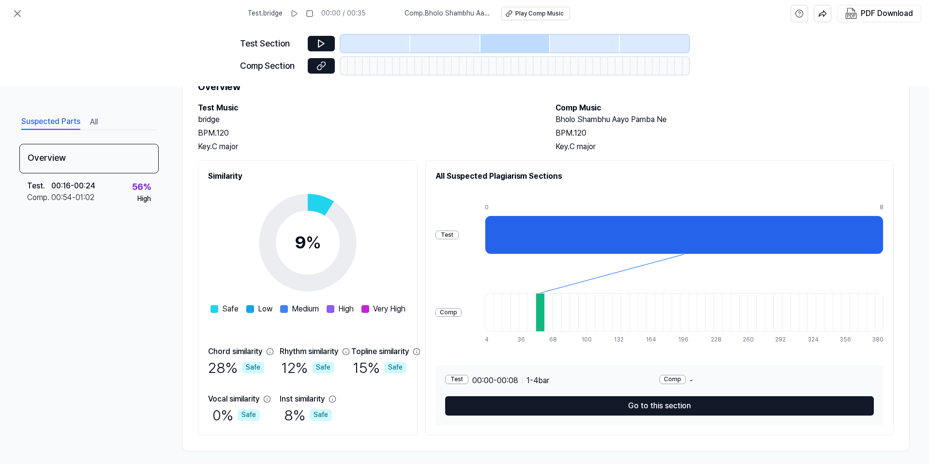
scroll to position [49, 0]
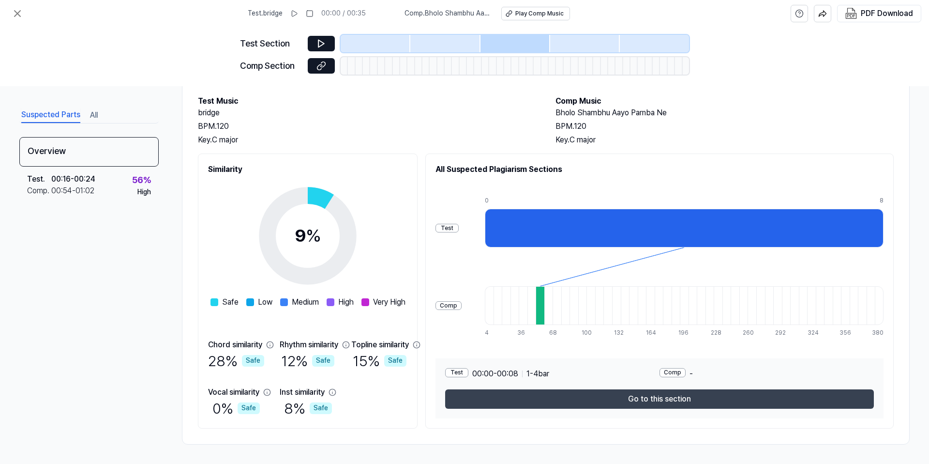
click at [633, 403] on button "Go to this section" at bounding box center [659, 398] width 429 height 19
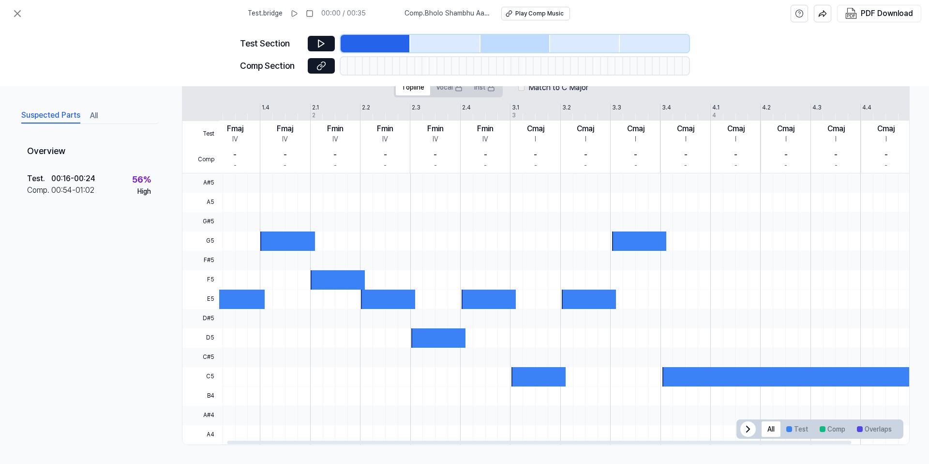
scroll to position [0, 0]
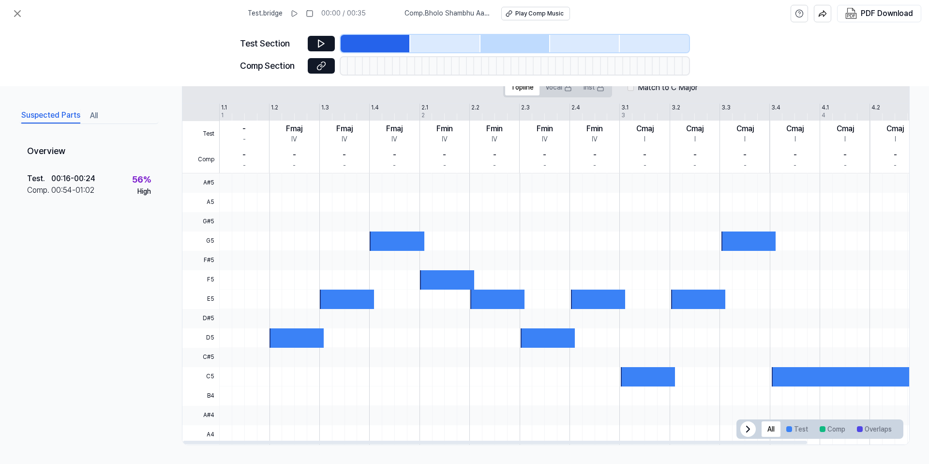
drag, startPoint x: 584, startPoint y: 442, endPoint x: 523, endPoint y: 438, distance: 60.6
click at [523, 440] on div at bounding box center [495, 441] width 624 height 3
click at [345, 299] on div at bounding box center [347, 298] width 54 height 19
click at [303, 335] on div at bounding box center [297, 337] width 54 height 19
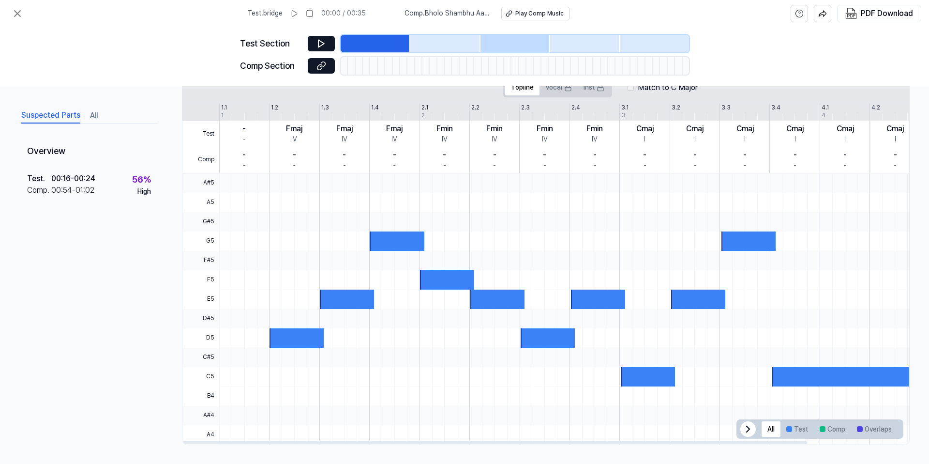
click at [303, 335] on div at bounding box center [297, 337] width 54 height 19
click at [439, 45] on div at bounding box center [445, 43] width 70 height 17
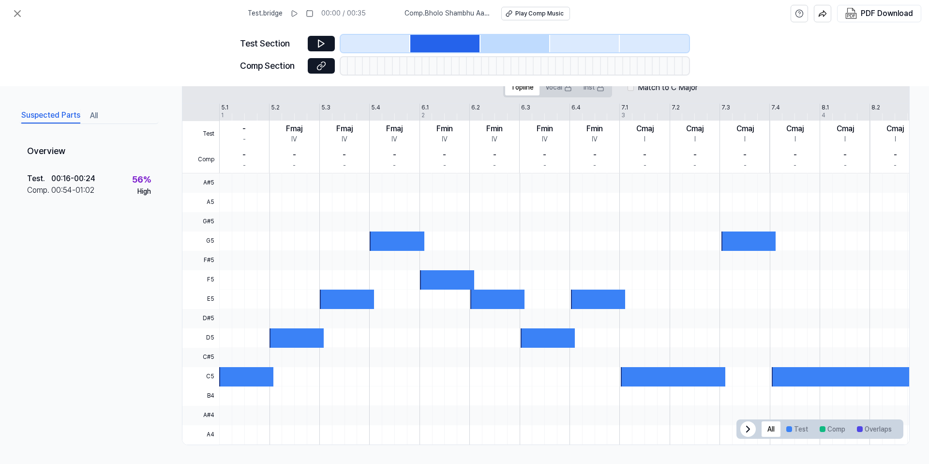
click at [492, 45] on div at bounding box center [515, 43] width 70 height 17
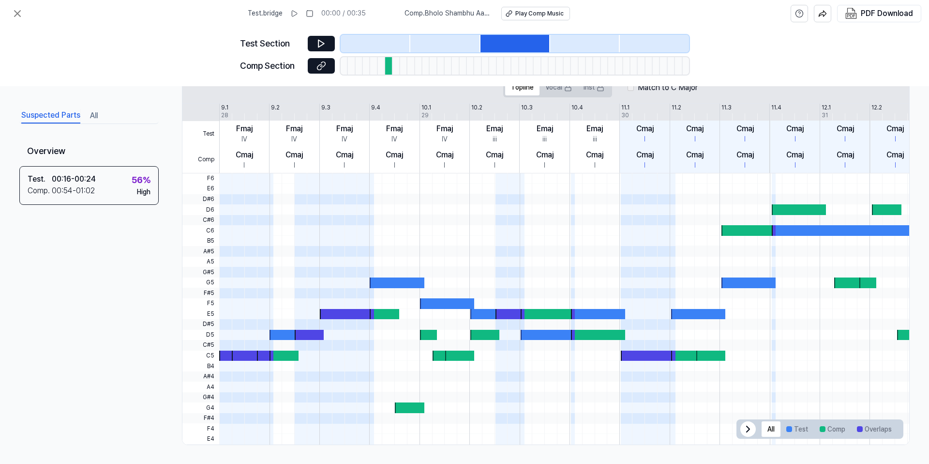
click at [364, 42] on div at bounding box center [376, 43] width 70 height 17
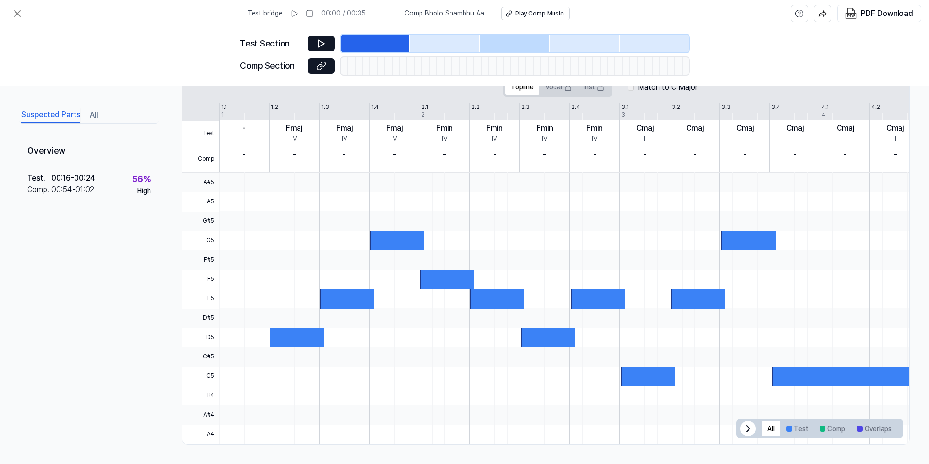
scroll to position [180, 0]
click at [92, 115] on button "All" at bounding box center [94, 115] width 8 height 15
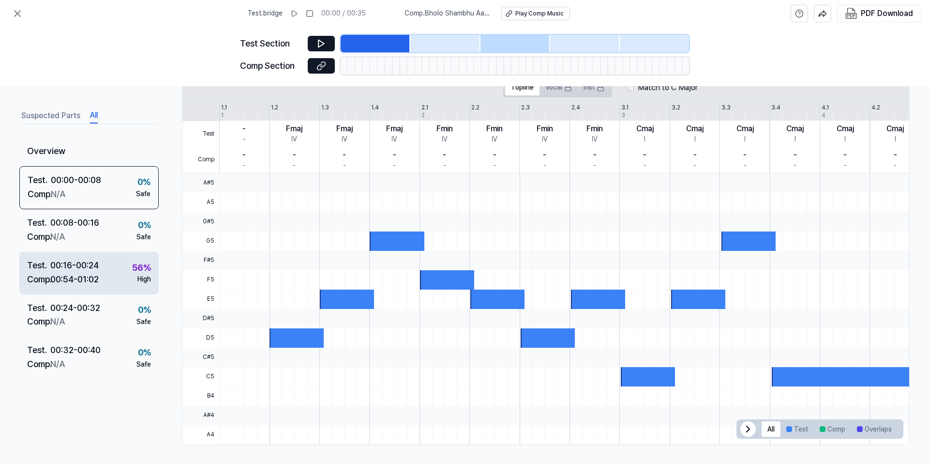
click at [123, 259] on div "Test . 00:16 - 00:24 Comp . 00:54 - 01:02 56 % High" at bounding box center [88, 273] width 139 height 43
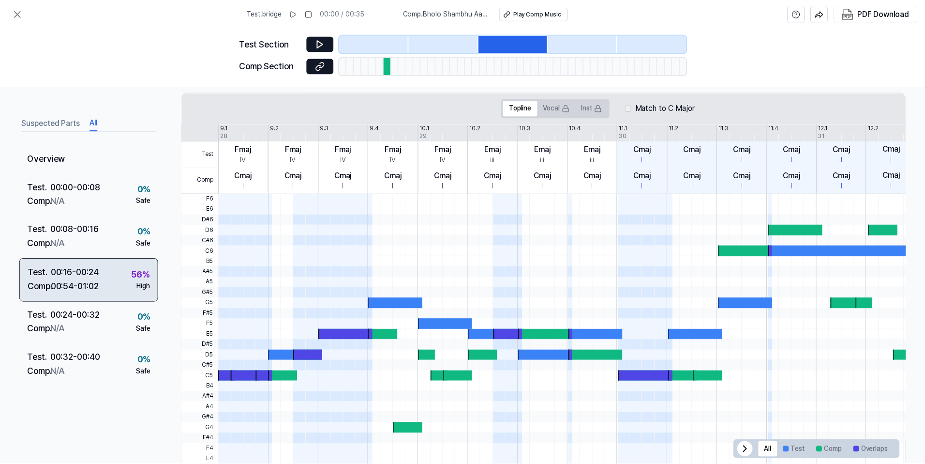
scroll to position [200, 0]
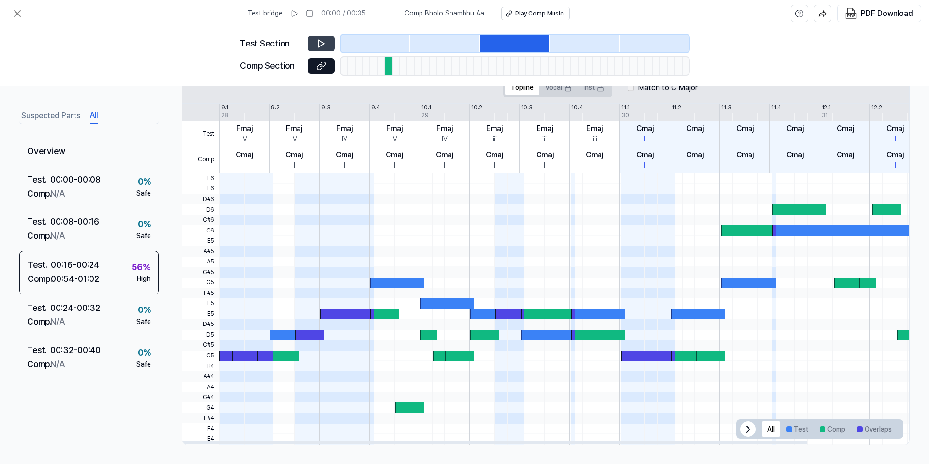
click at [326, 43] on icon at bounding box center [321, 44] width 10 height 10
click at [329, 43] on button at bounding box center [321, 43] width 27 height 15
click at [330, 66] on button at bounding box center [321, 65] width 27 height 15
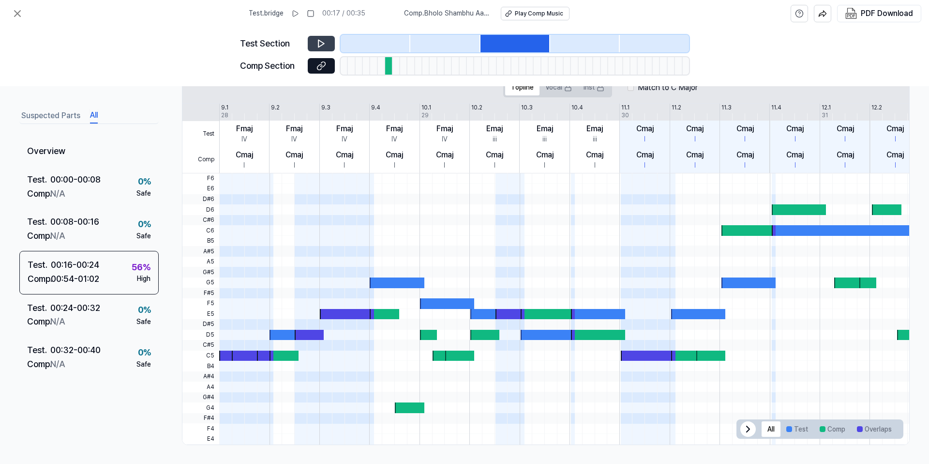
click at [324, 48] on button at bounding box center [321, 43] width 27 height 15
click at [14, 14] on icon at bounding box center [18, 14] width 12 height 12
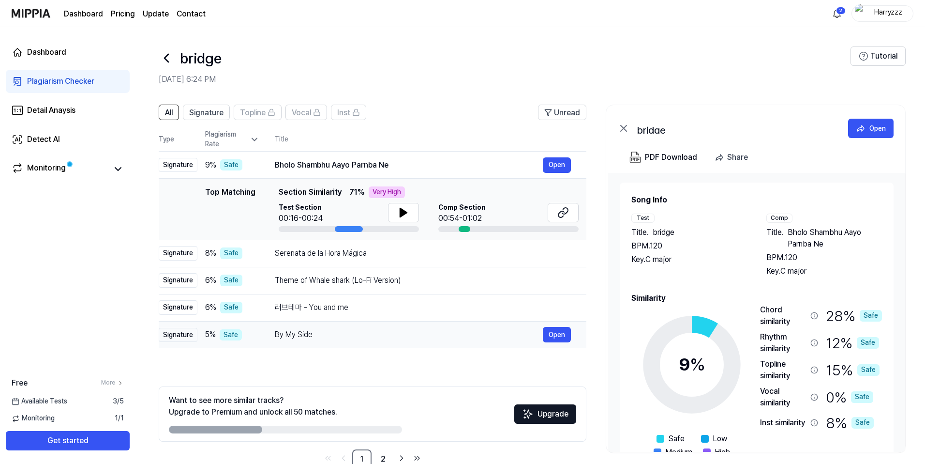
scroll to position [0, 0]
click at [108, 161] on div "Monitoring" at bounding box center [68, 168] width 124 height 23
click at [110, 167] on div "Monitoring" at bounding box center [68, 169] width 112 height 14
click at [117, 168] on icon at bounding box center [118, 168] width 6 height 3
click at [118, 172] on icon at bounding box center [118, 169] width 12 height 12
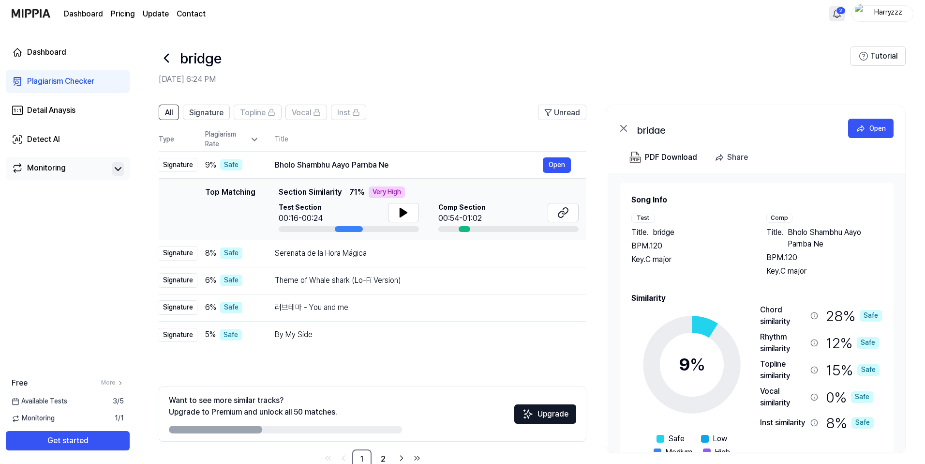
click at [840, 12] on html "Dashboard Pricing Update Contact 2 Harryzzz Dashboard Plagiarism Checker Detail…" at bounding box center [462, 232] width 925 height 464
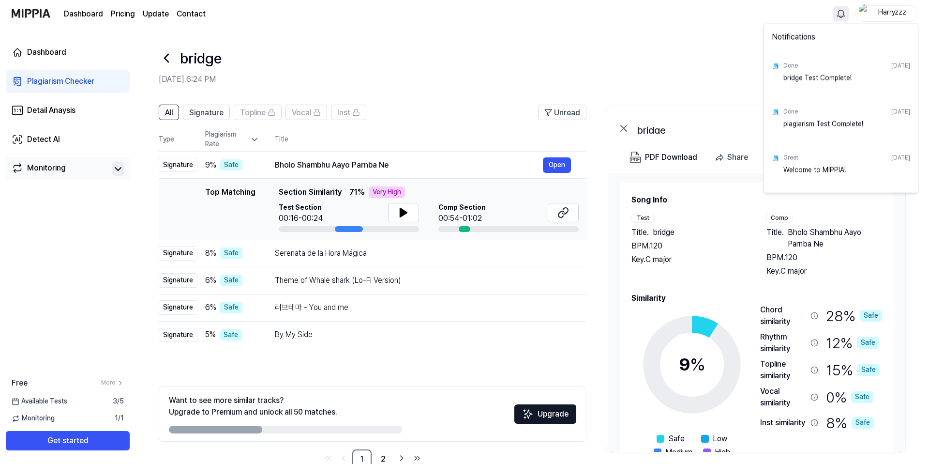
click at [840, 12] on html "Dashboard Pricing Update Contact Harryzzz Dashboard Plagiarism Checker Detail A…" at bounding box center [464, 232] width 929 height 464
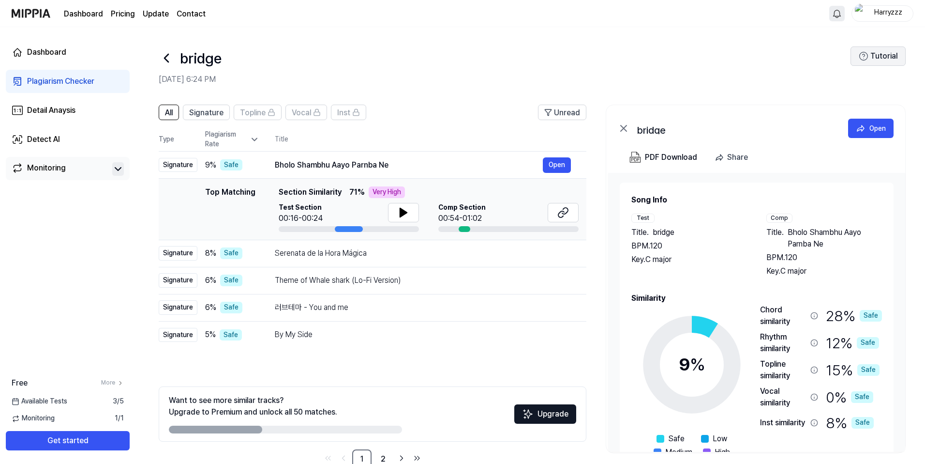
click at [869, 60] on icon at bounding box center [864, 56] width 10 height 10
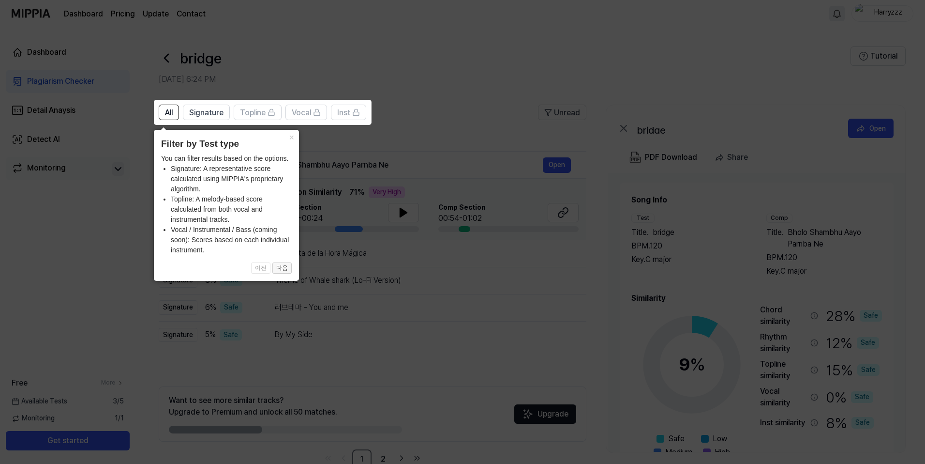
click at [286, 269] on button "다음" at bounding box center [281, 268] width 19 height 12
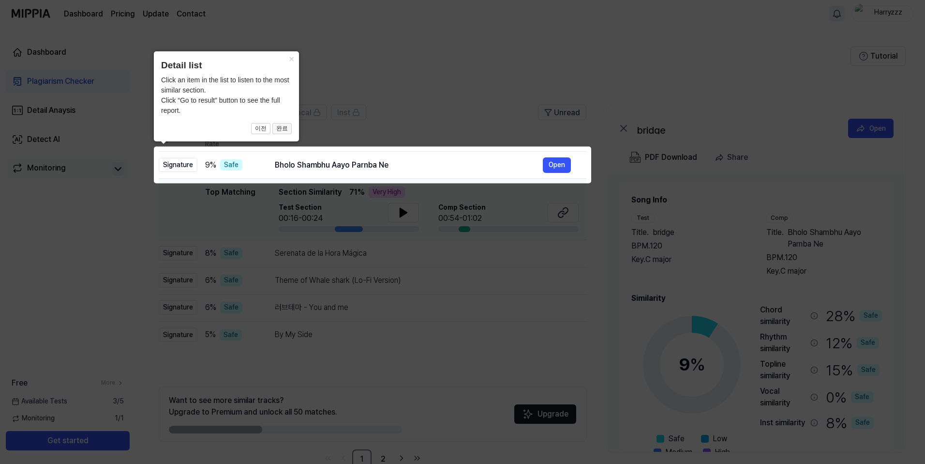
click at [288, 132] on button "완료" at bounding box center [281, 129] width 19 height 12
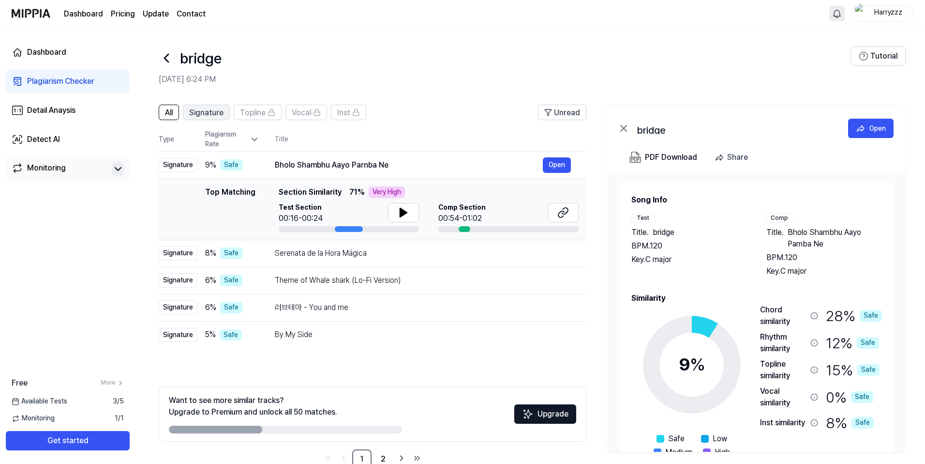
click at [219, 112] on span "Signature" at bounding box center [206, 113] width 34 height 12
click at [176, 109] on button "All" at bounding box center [169, 112] width 20 height 15
click at [191, 109] on span "Signature" at bounding box center [206, 113] width 34 height 12
click at [168, 106] on div "All" at bounding box center [169, 112] width 8 height 13
